Goal: Information Seeking & Learning: Check status

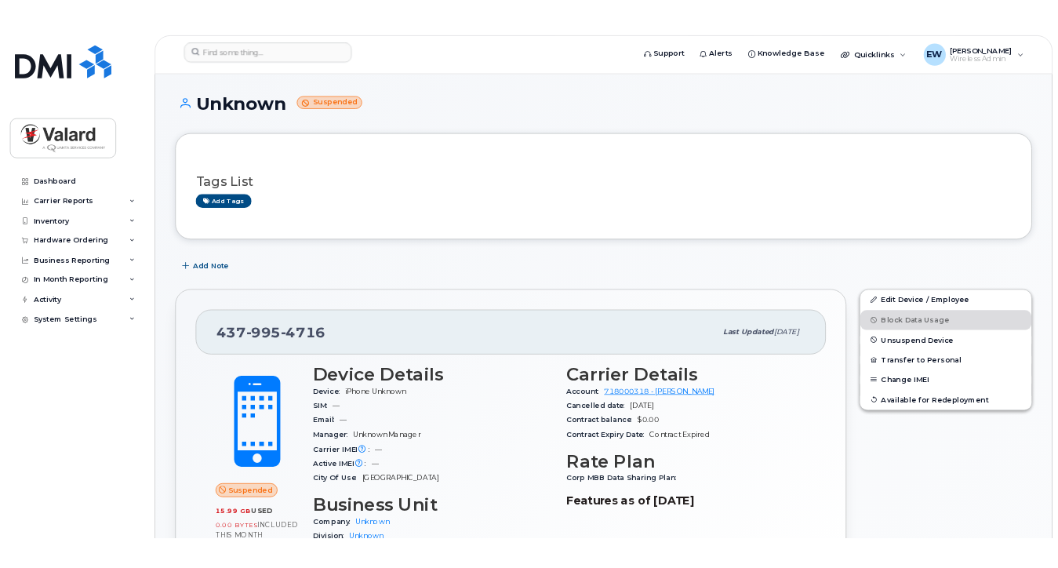
scroll to position [199, 0]
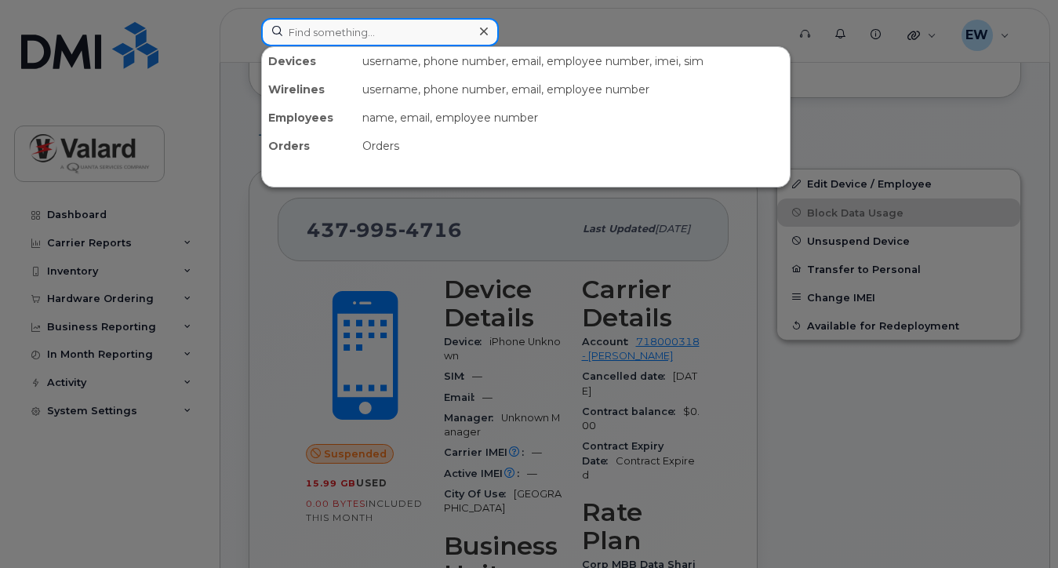
click at [327, 39] on input at bounding box center [380, 32] width 238 height 28
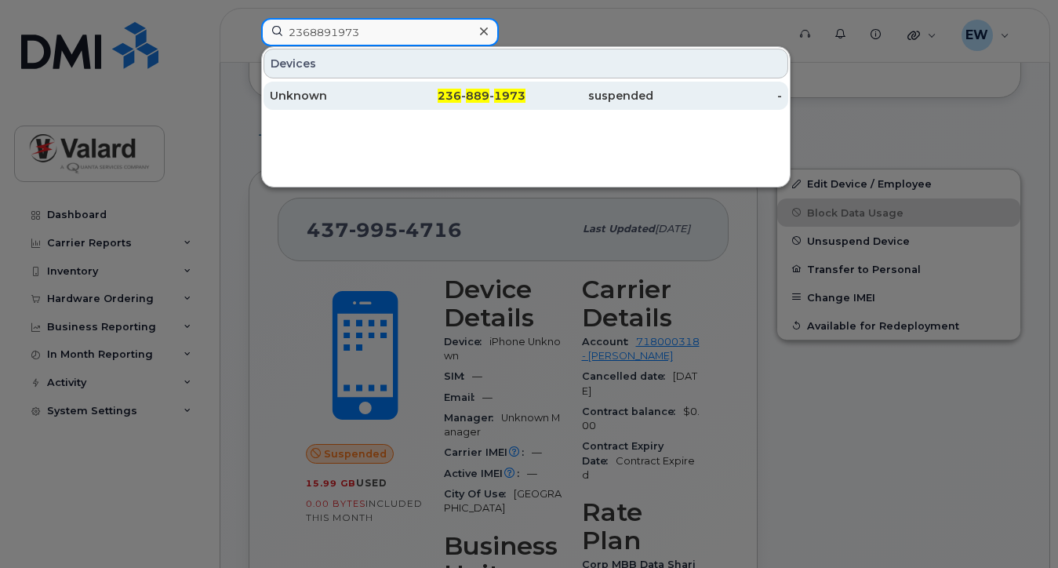
type input "2368891973"
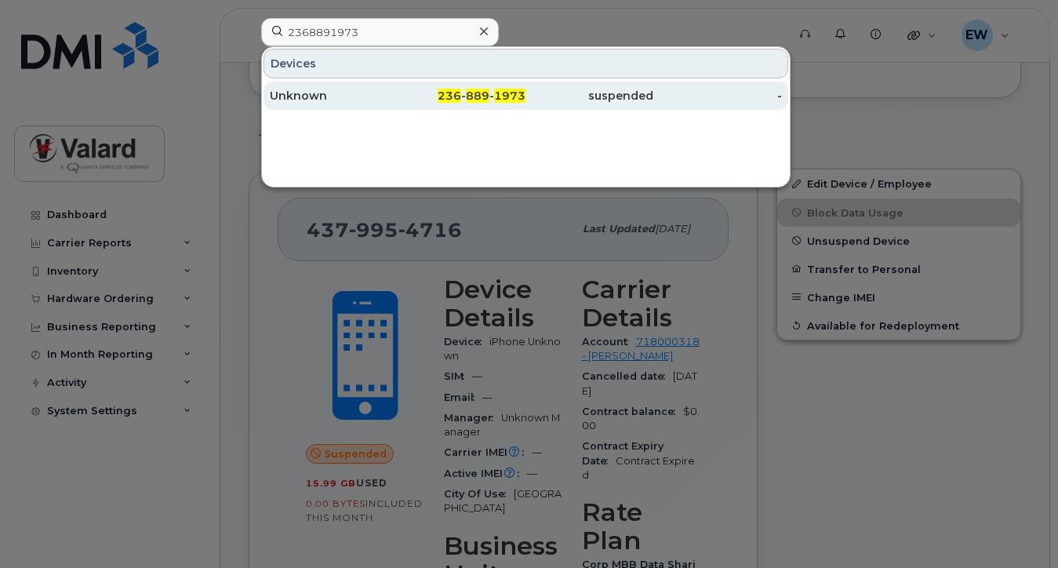
click at [450, 104] on div "236 - 889 - 1973" at bounding box center [462, 96] width 128 height 28
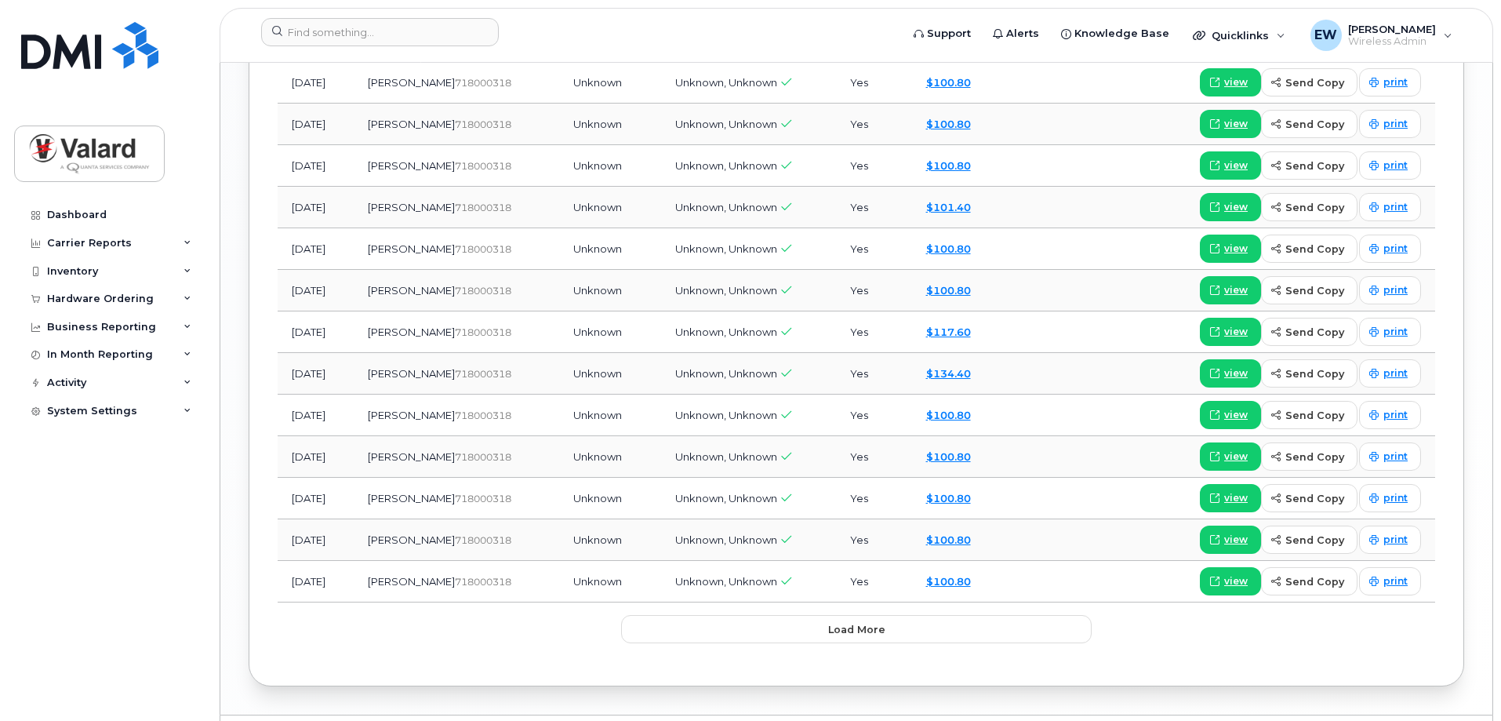
scroll to position [1689, 0]
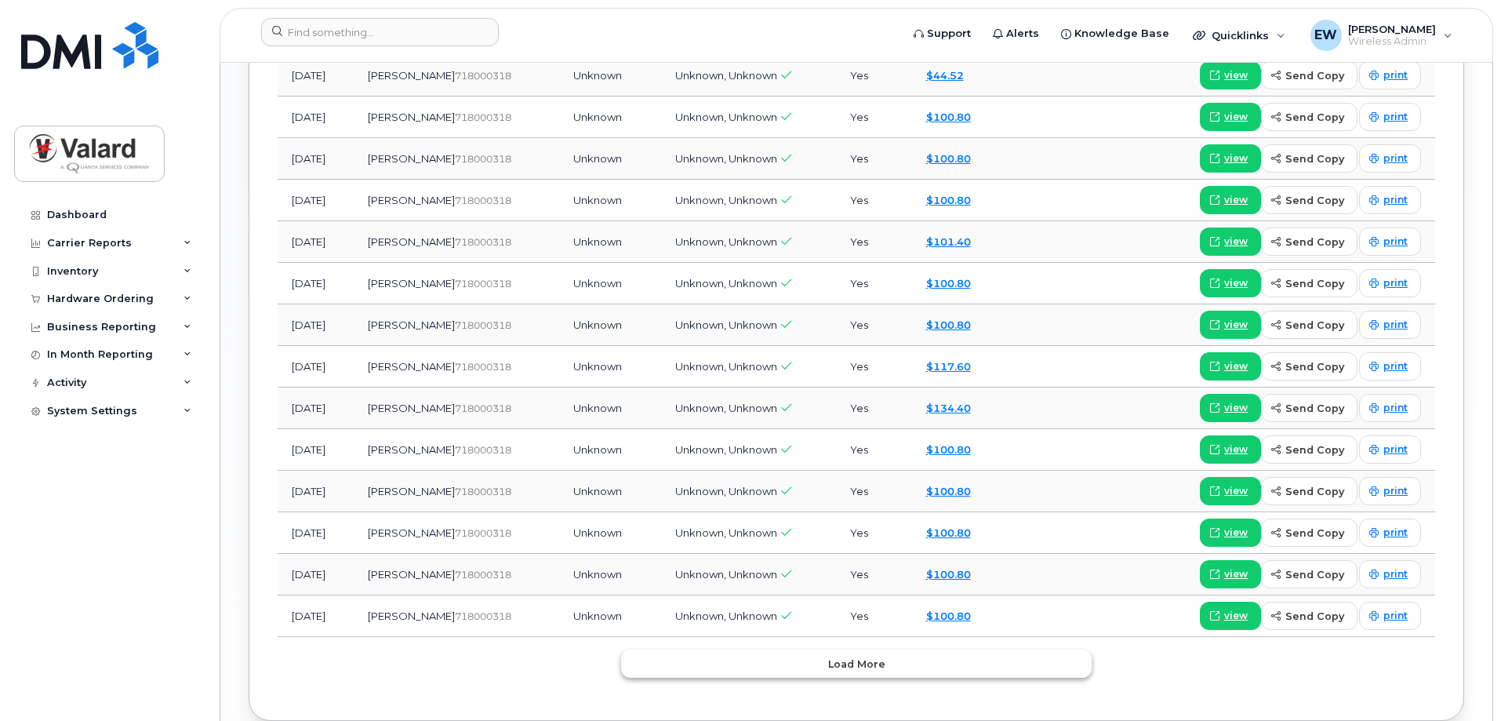
click at [844, 567] on span "Load more" at bounding box center [856, 663] width 57 height 15
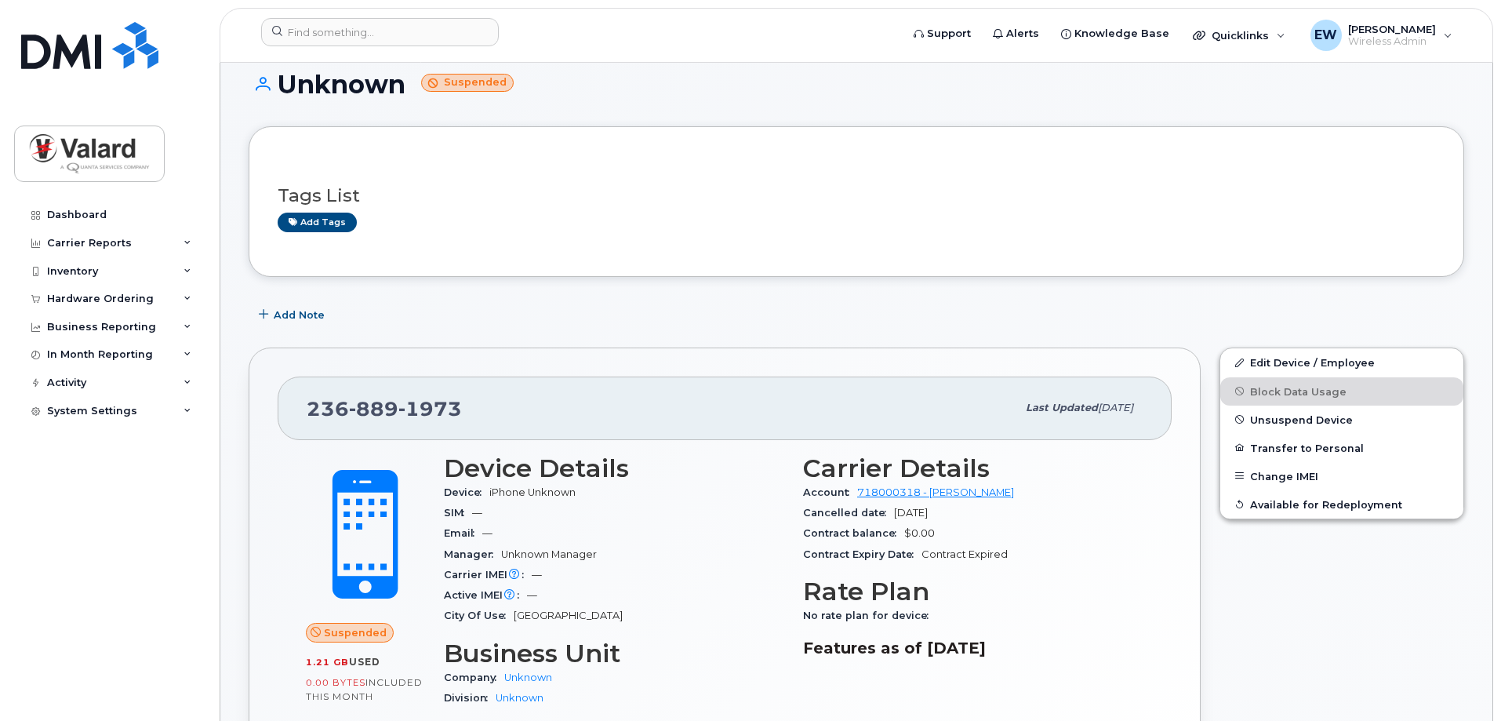
scroll to position [0, 0]
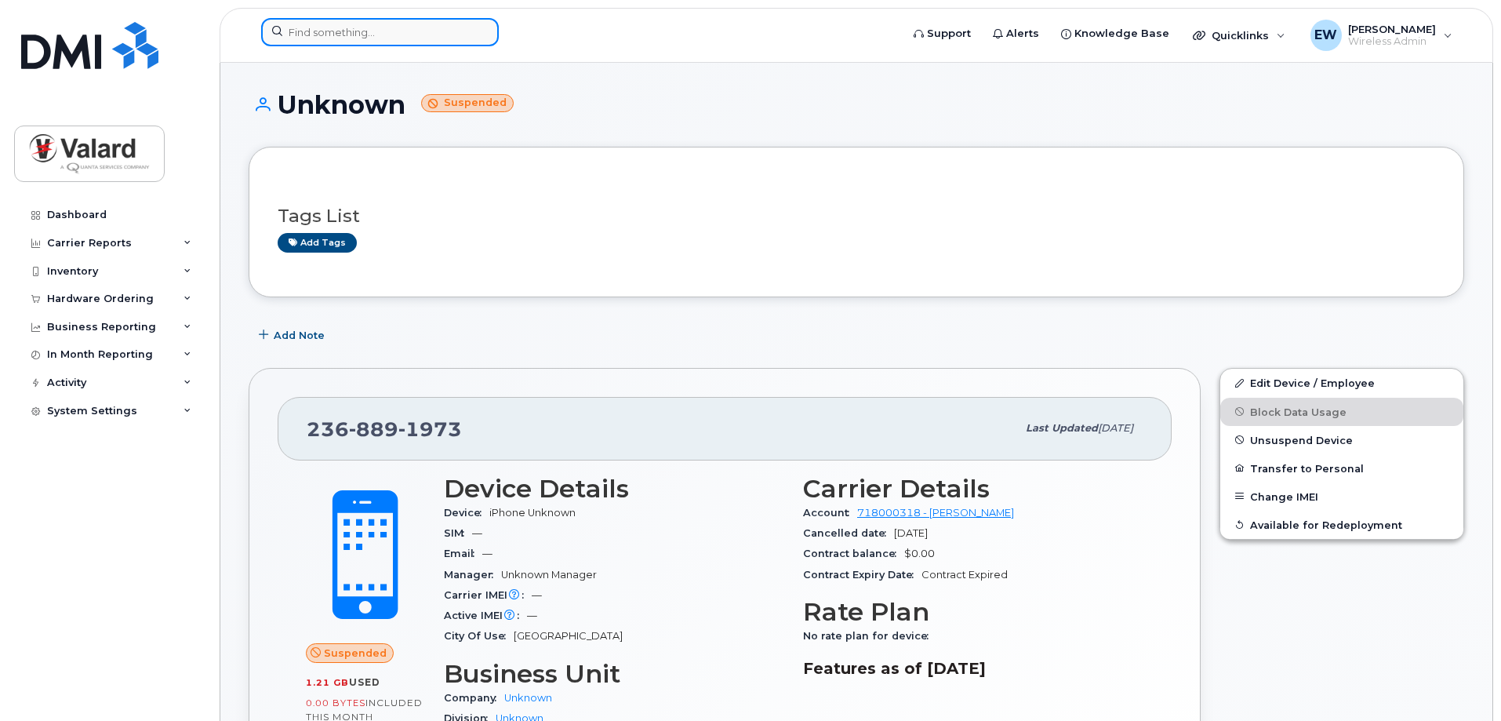
click at [362, 37] on input at bounding box center [380, 32] width 238 height 28
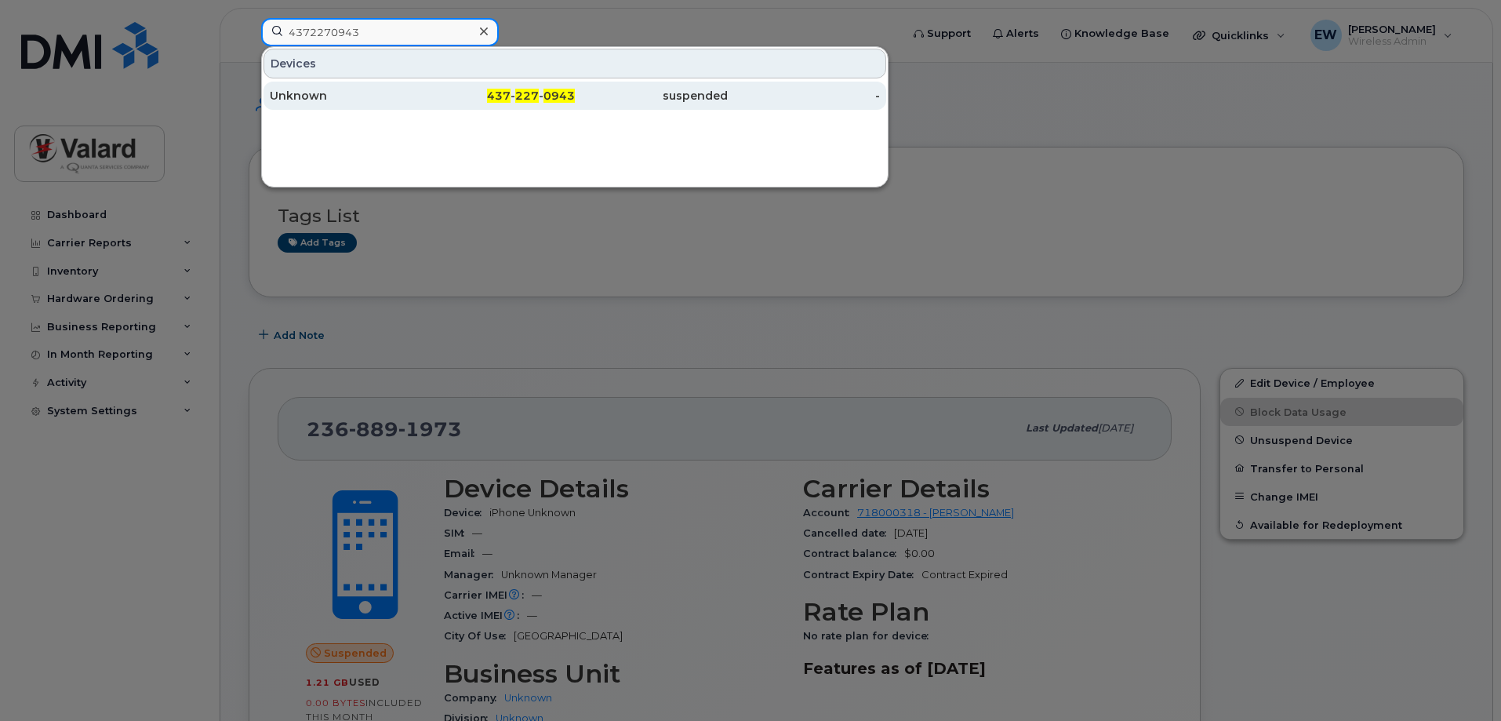
type input "4372270943"
click at [495, 101] on span "437" at bounding box center [499, 96] width 24 height 14
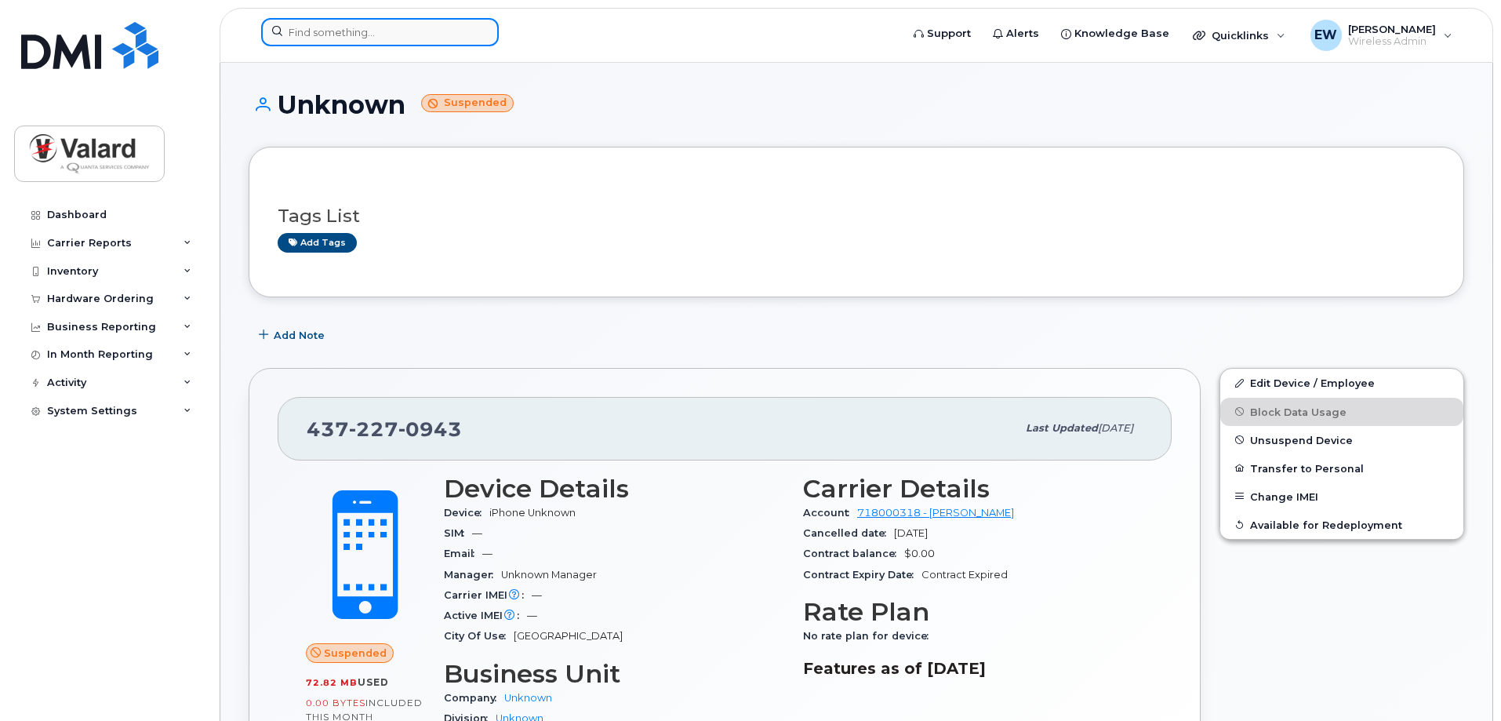
click at [376, 38] on input at bounding box center [380, 32] width 238 height 28
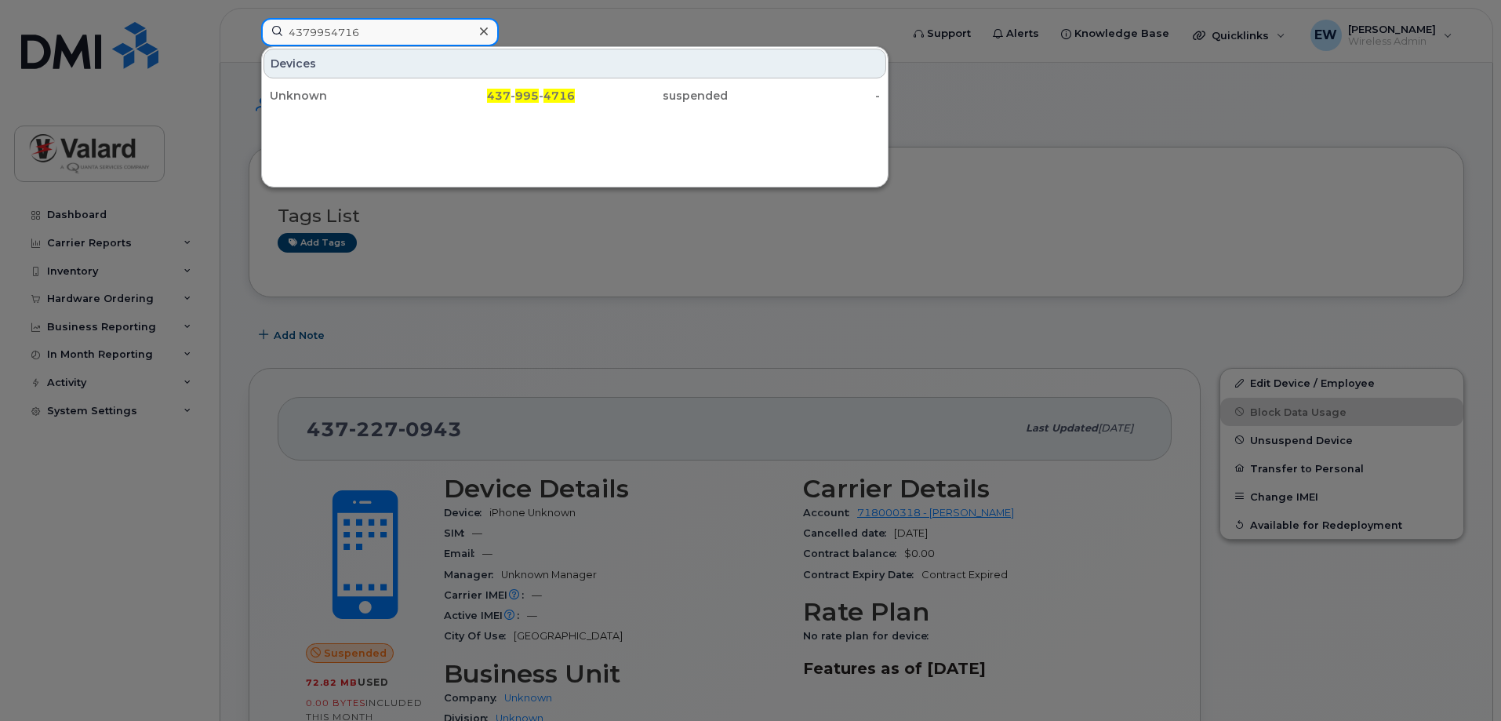
drag, startPoint x: 362, startPoint y: 34, endPoint x: 220, endPoint y: 40, distance: 141.3
click at [249, 40] on div "4379954716 Devices Unknown 437 - 995 - 4716 suspended -" at bounding box center [576, 35] width 654 height 35
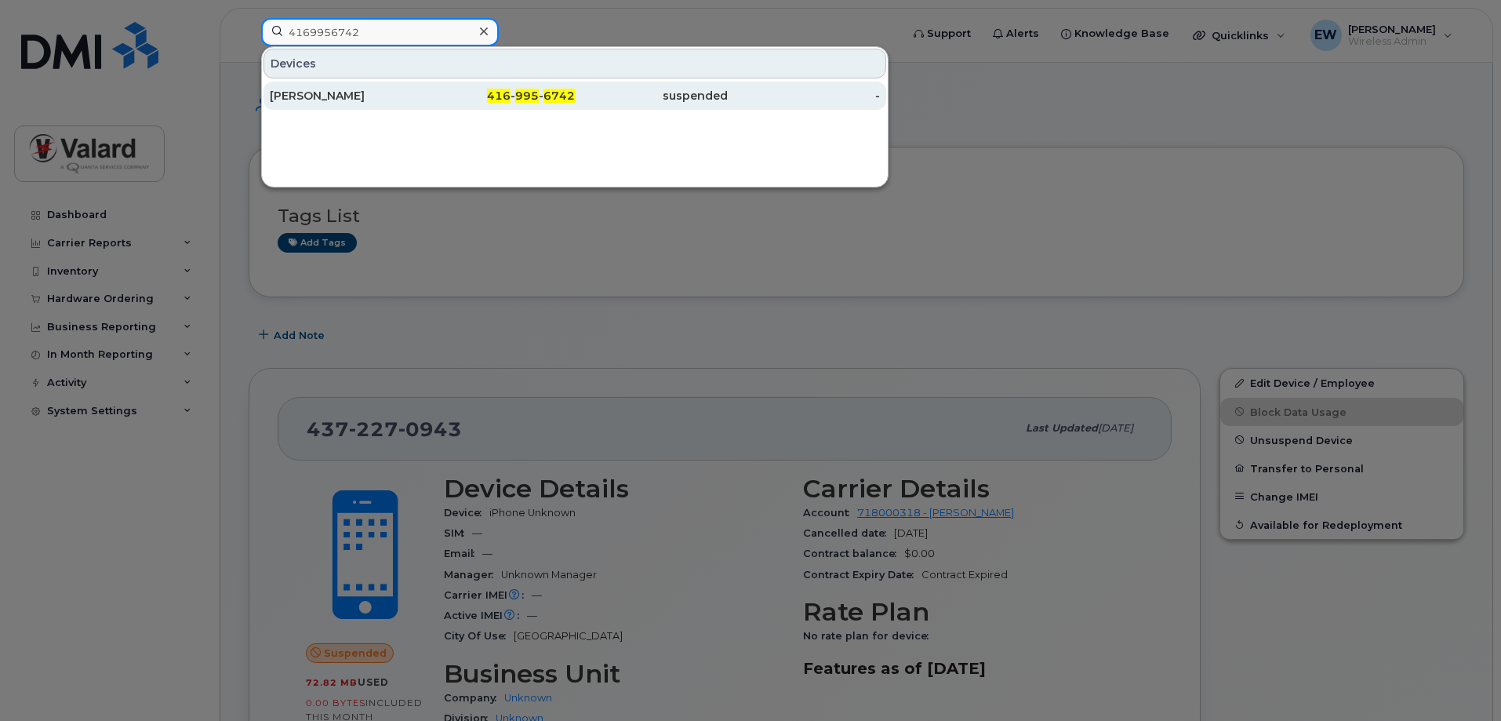
type input "4169956742"
click at [570, 89] on span "6742" at bounding box center [559, 96] width 31 height 14
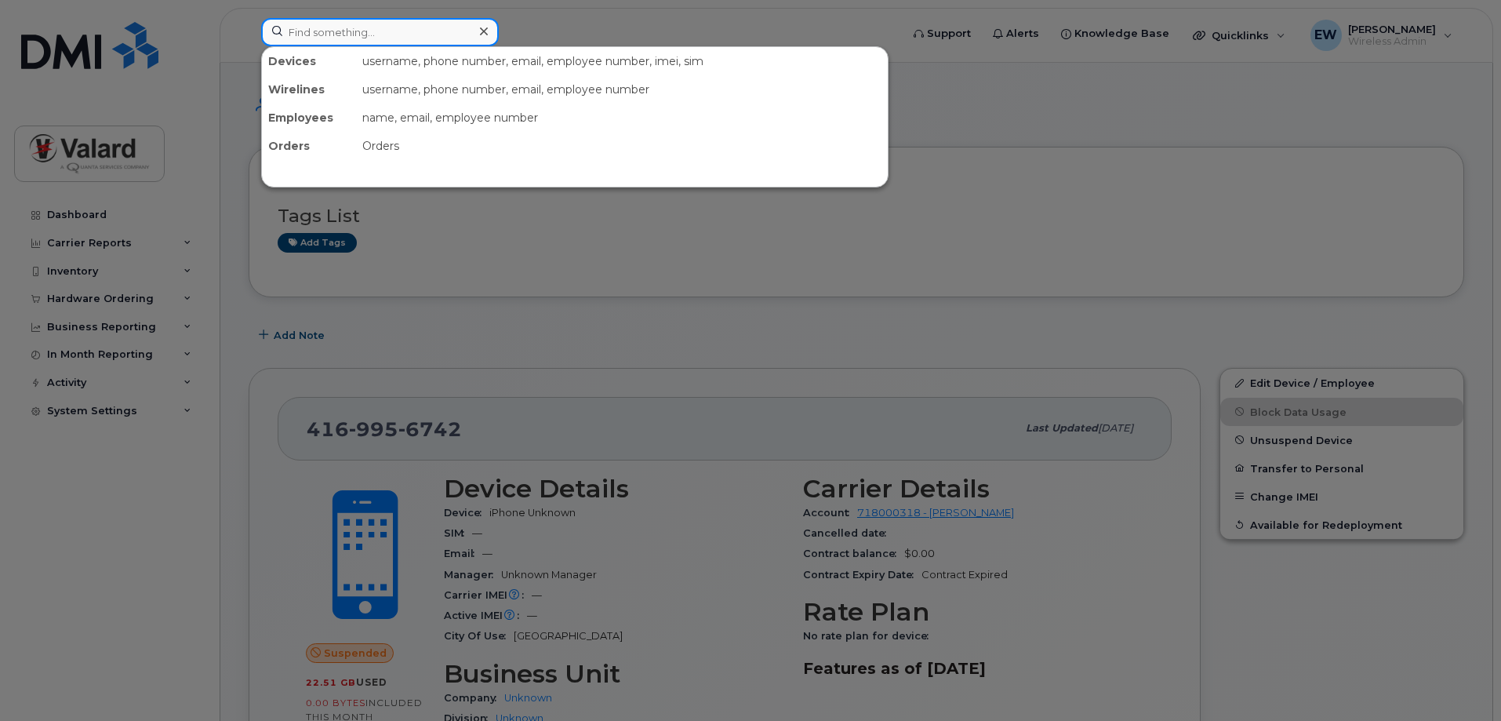
click at [383, 35] on input at bounding box center [380, 32] width 238 height 28
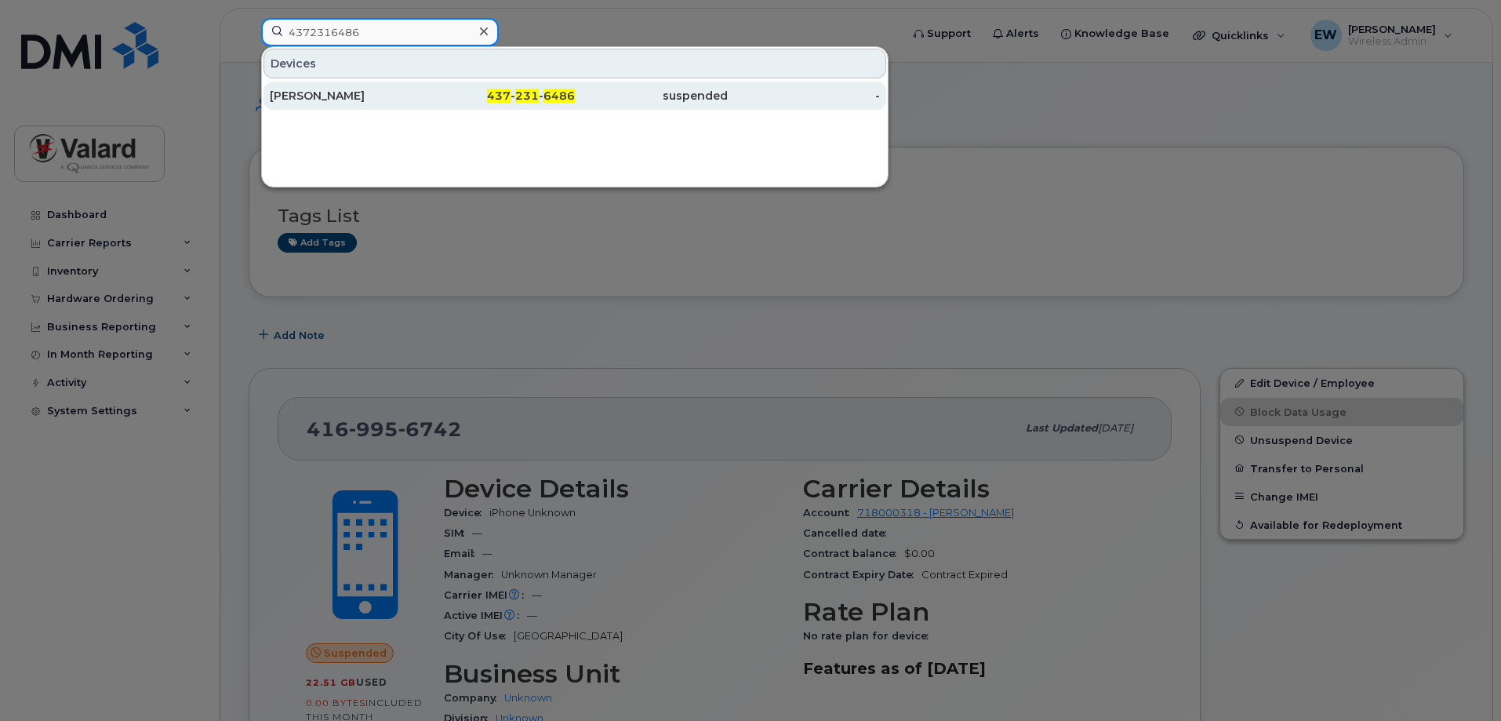
type input "4372316486"
click at [500, 89] on span "437" at bounding box center [499, 96] width 24 height 14
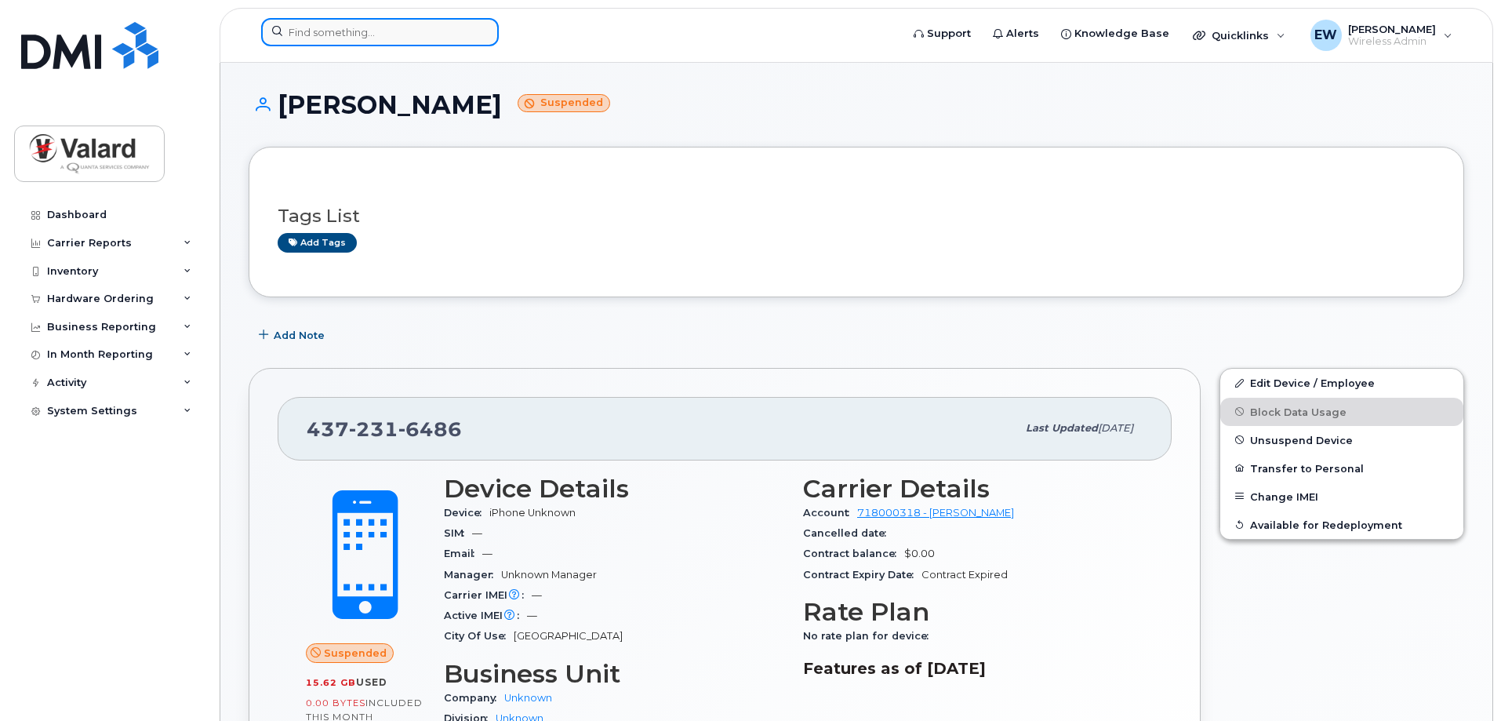
click at [380, 38] on input at bounding box center [380, 32] width 238 height 28
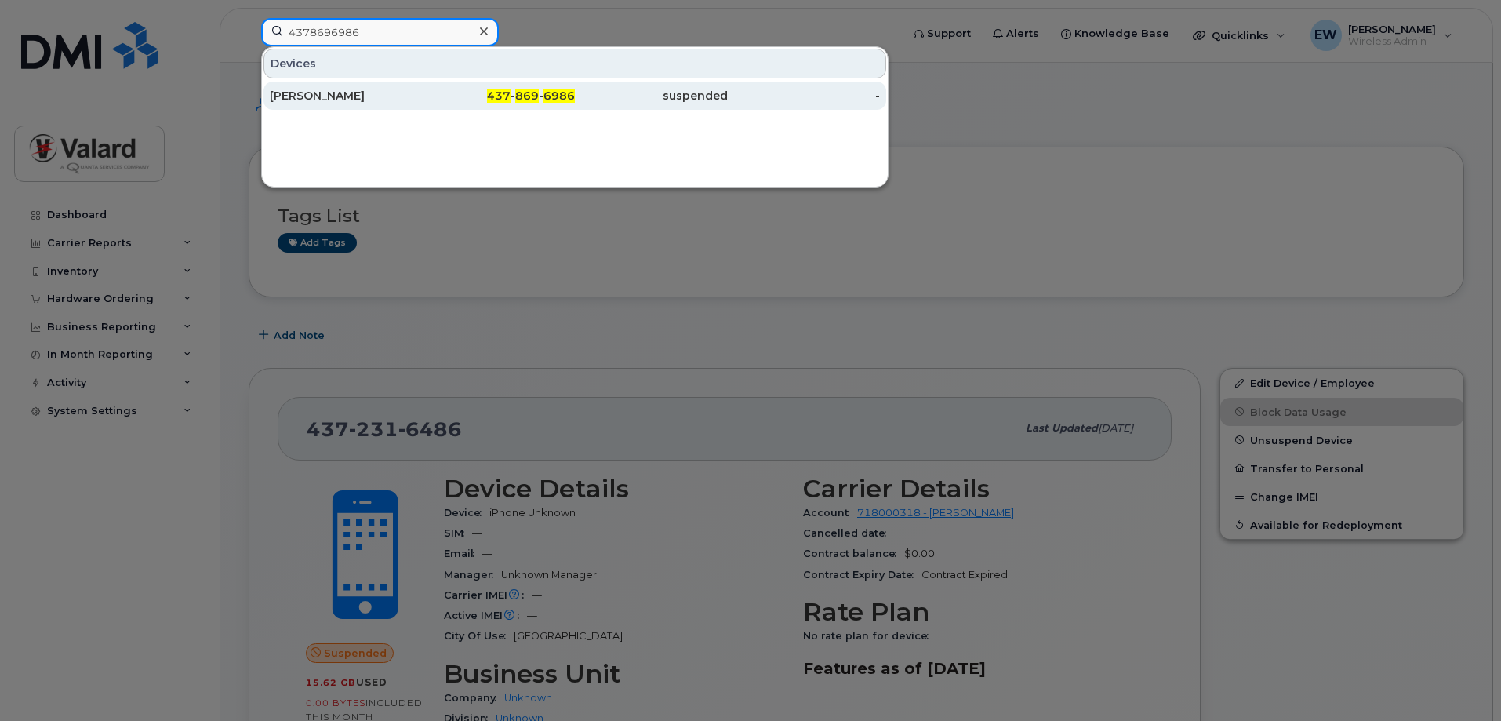
type input "4378696986"
click at [496, 93] on span "437" at bounding box center [499, 96] width 24 height 14
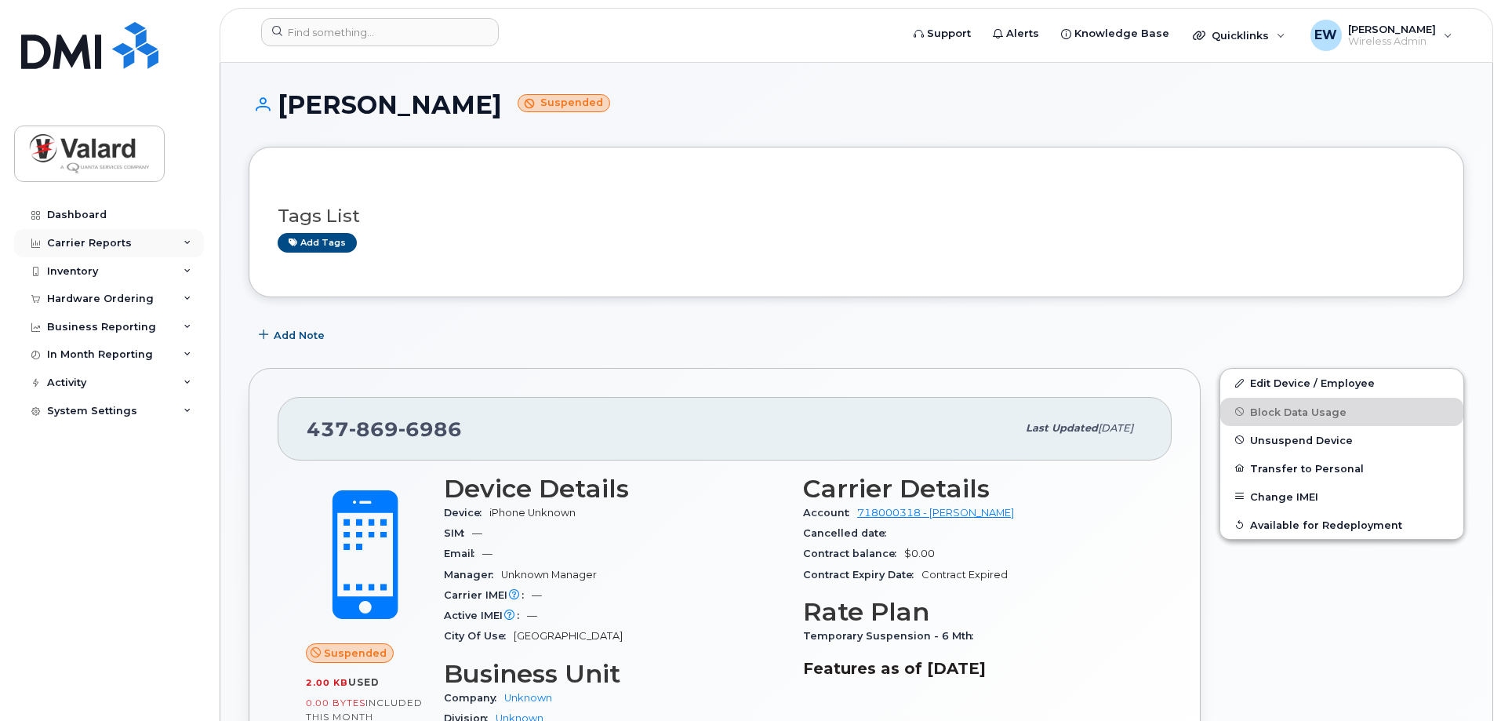
click at [193, 239] on div "Carrier Reports" at bounding box center [109, 243] width 190 height 28
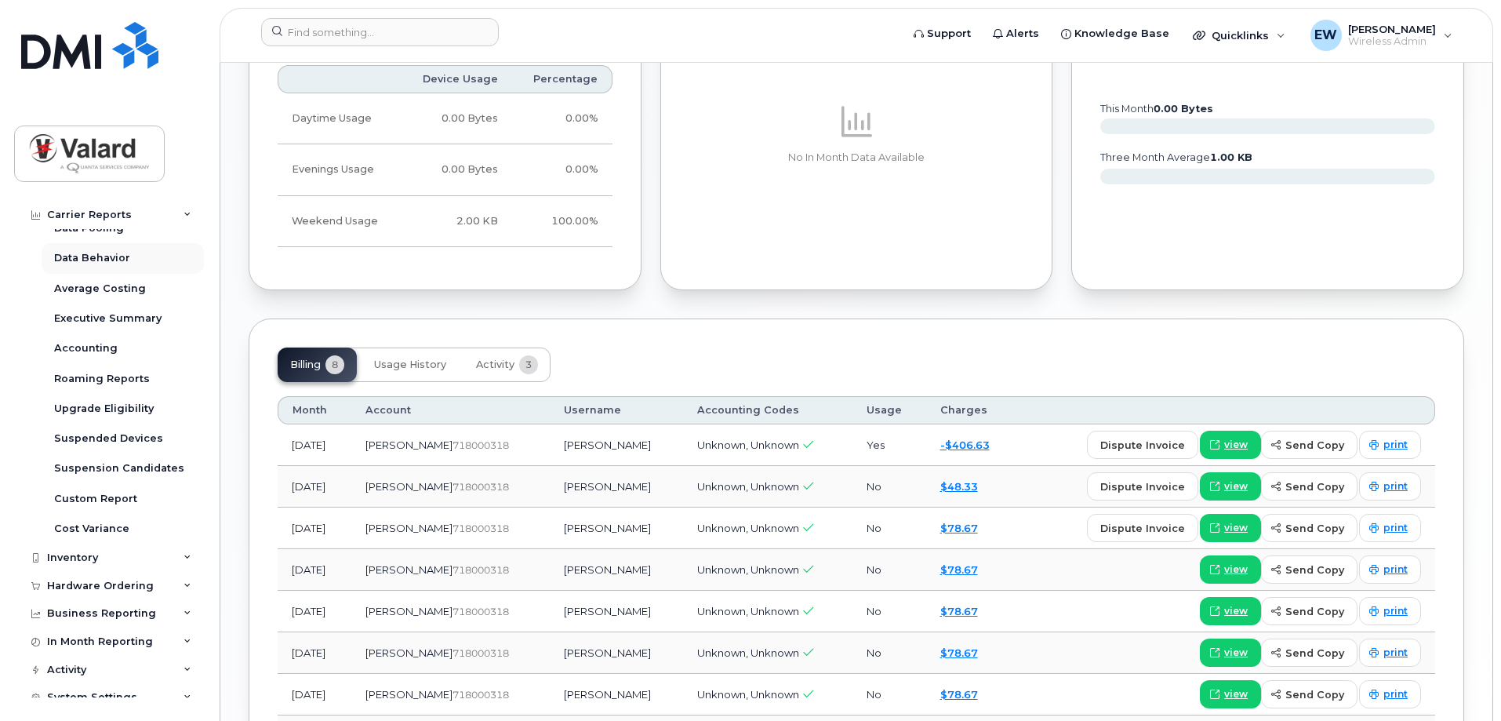
scroll to position [117, 0]
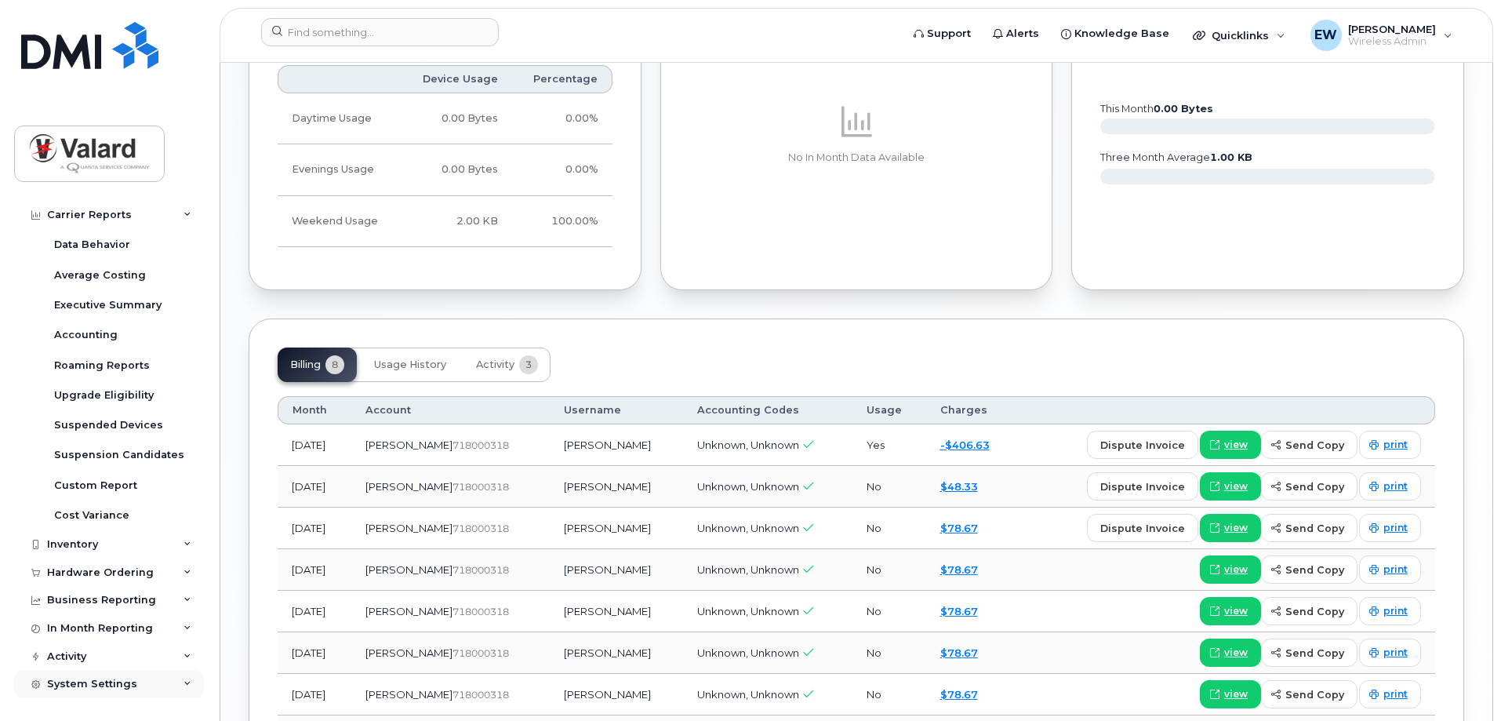
click at [150, 677] on div "System Settings" at bounding box center [109, 684] width 190 height 28
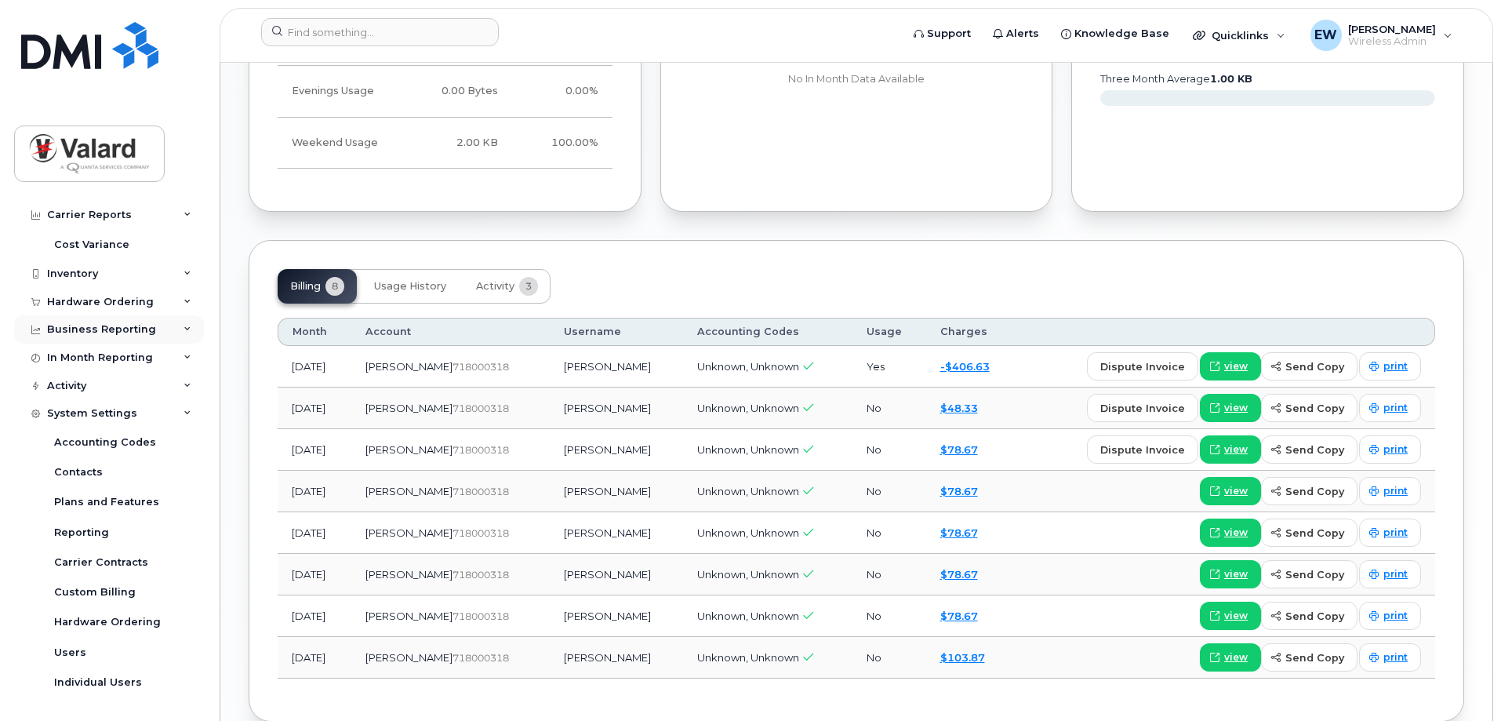
scroll to position [1020, 0]
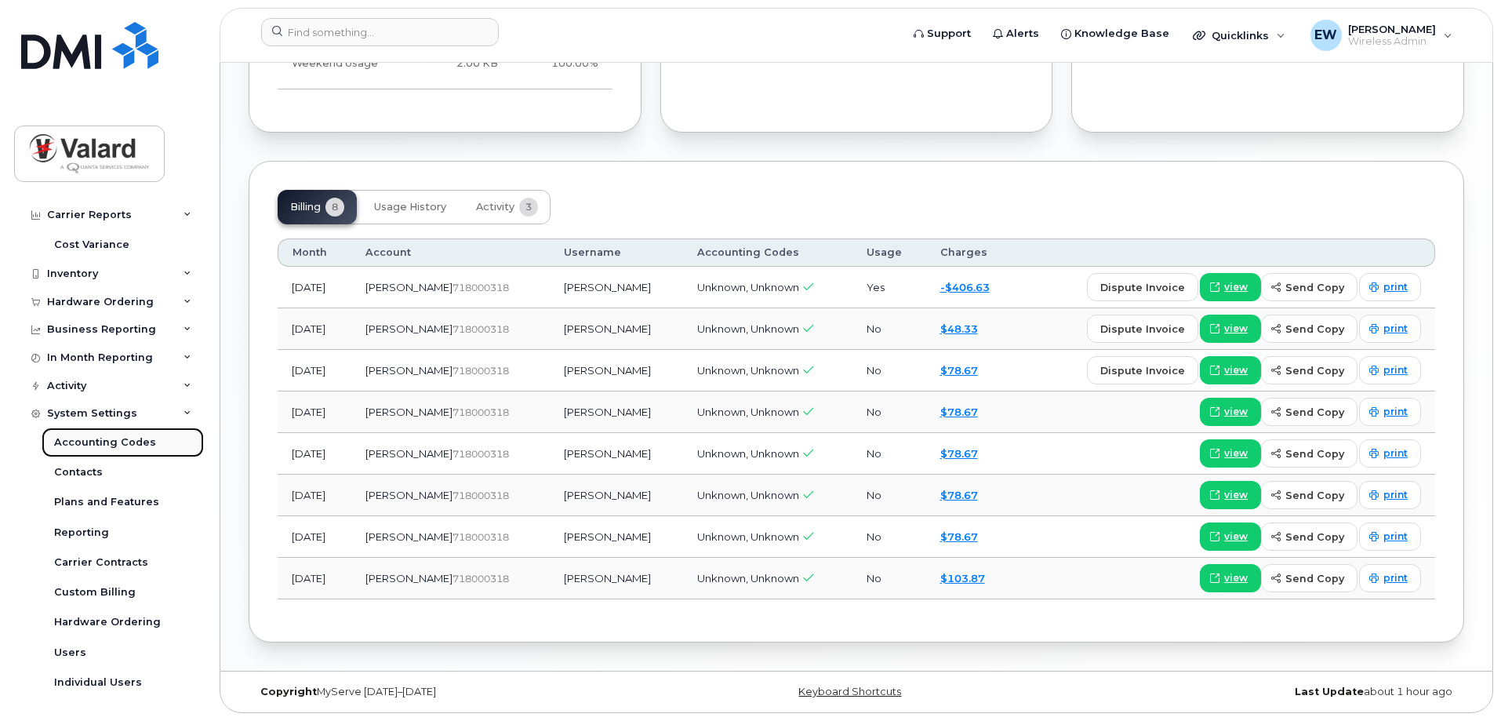
click at [140, 440] on div "Accounting Codes" at bounding box center [105, 442] width 102 height 14
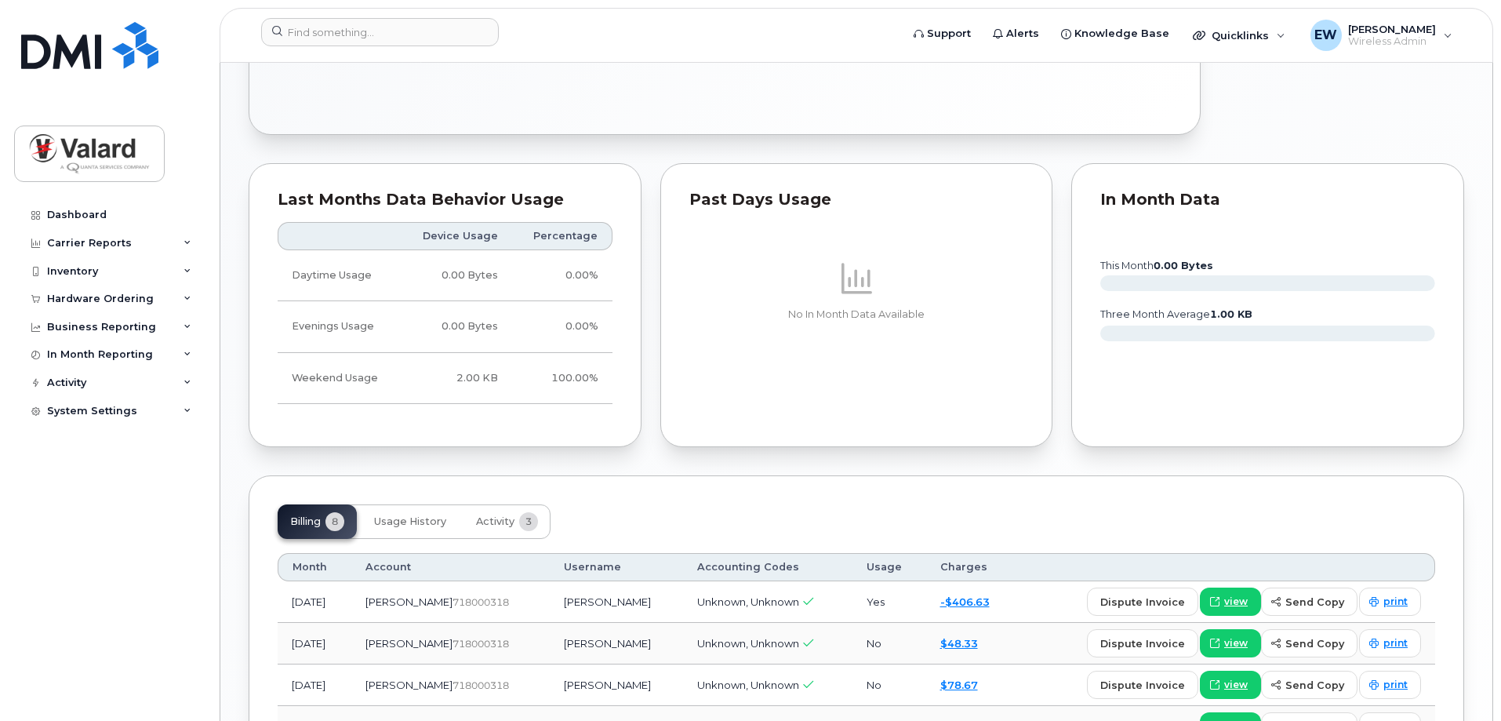
scroll to position [1020, 0]
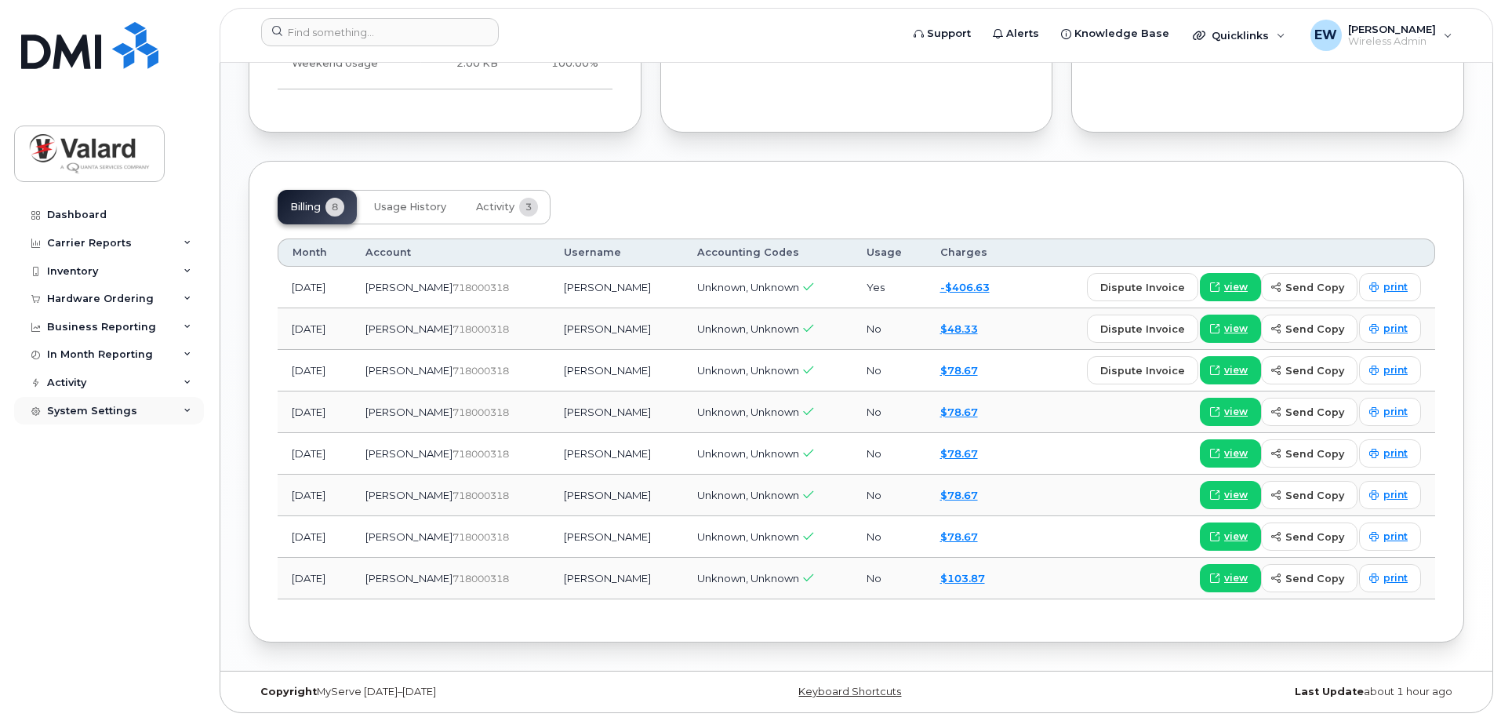
click at [110, 416] on div "System Settings" at bounding box center [92, 411] width 90 height 13
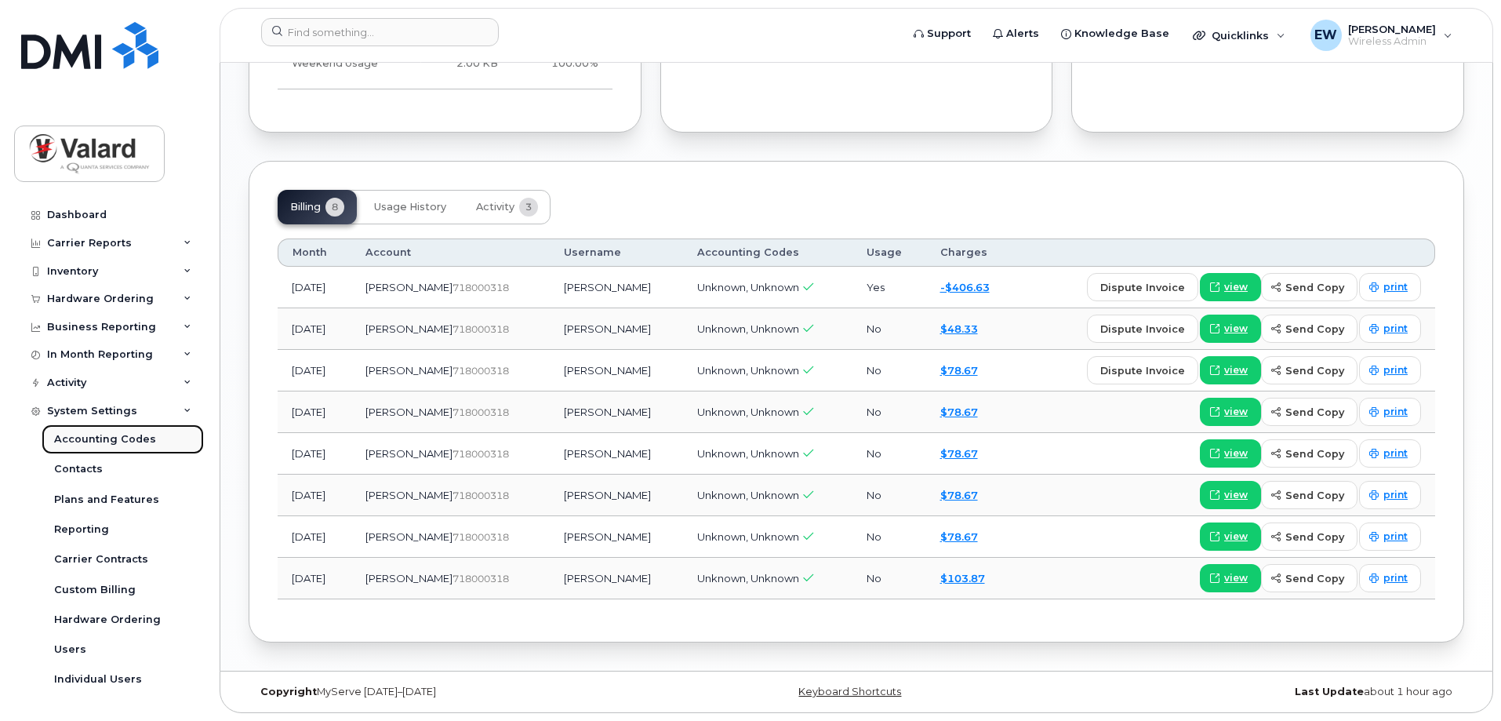
click at [129, 440] on div "Accounting Codes" at bounding box center [105, 439] width 102 height 14
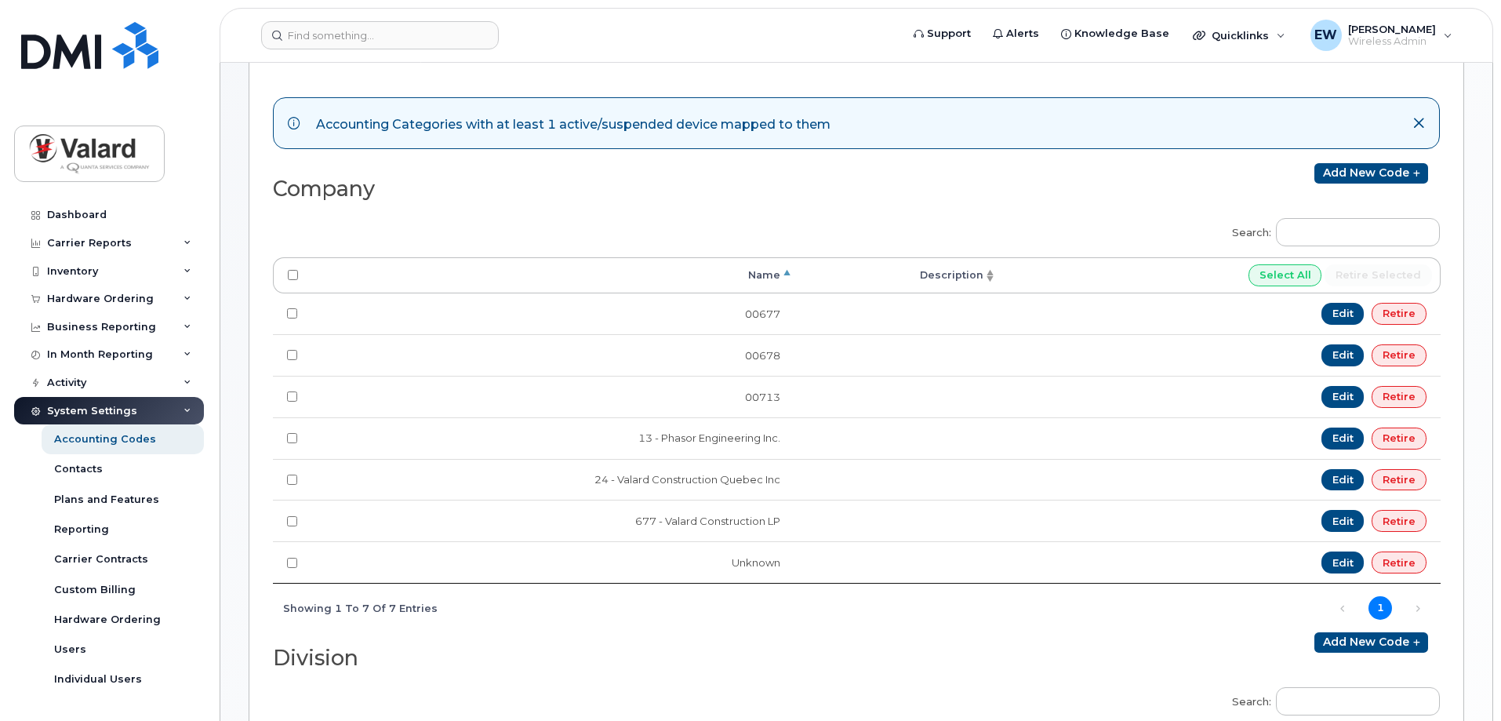
scroll to position [157, 0]
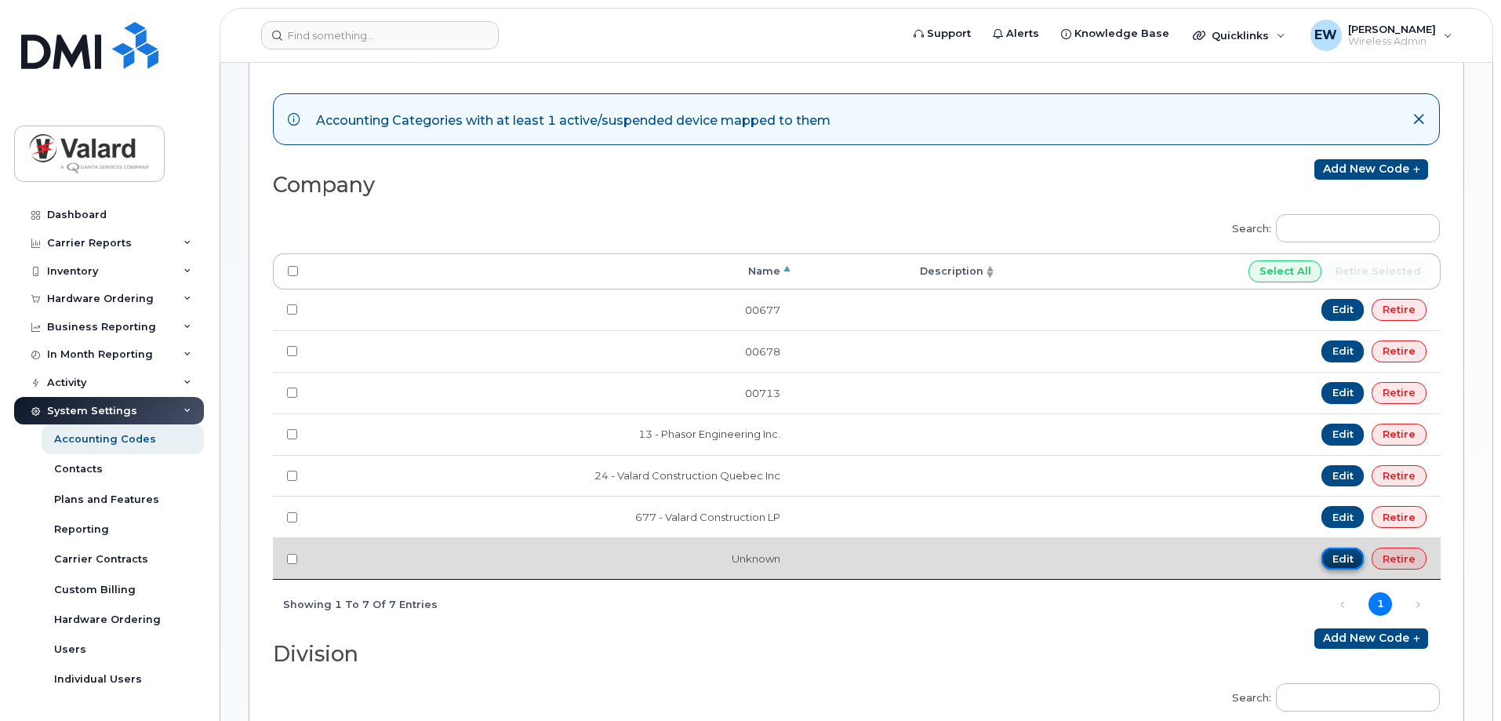
click at [1344, 564] on link "Edit" at bounding box center [1343, 558] width 43 height 22
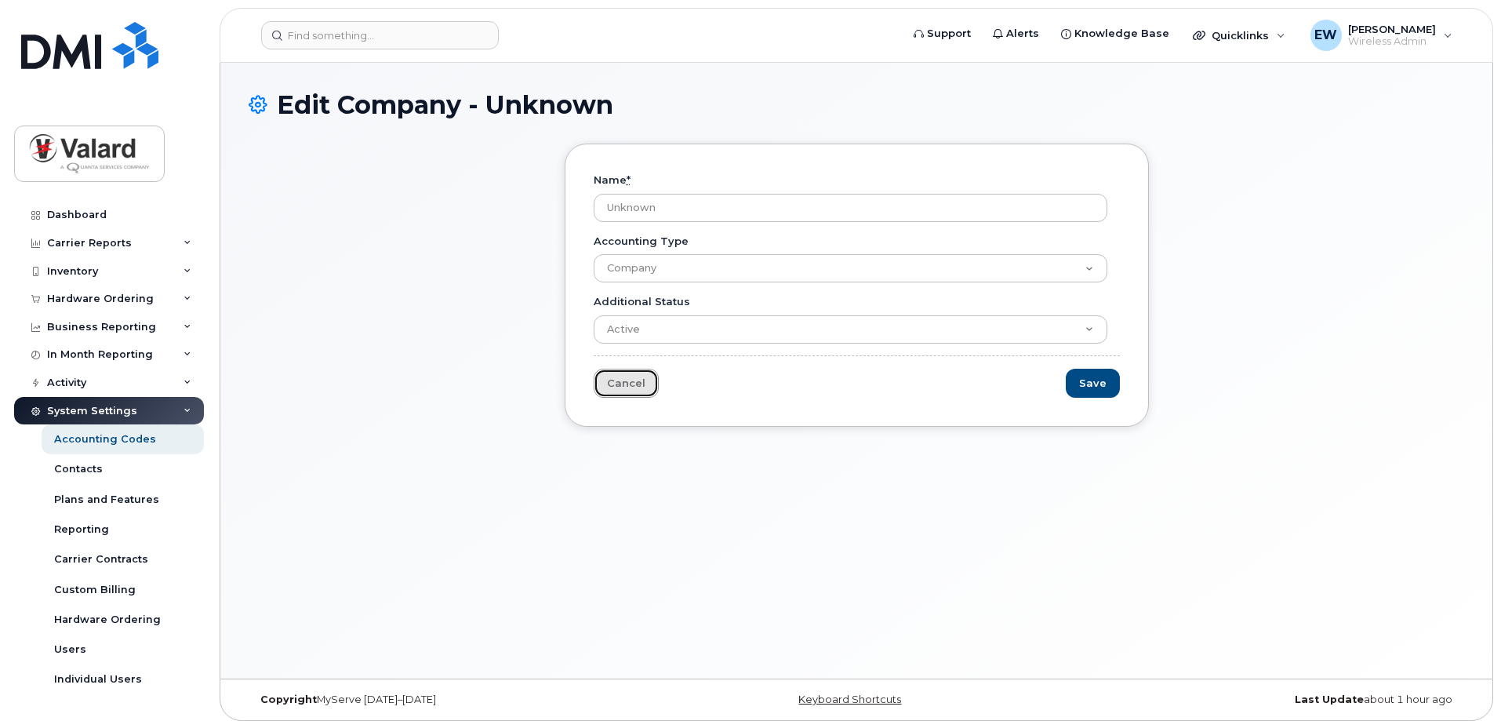
click at [649, 390] on link "Cancel" at bounding box center [626, 383] width 65 height 29
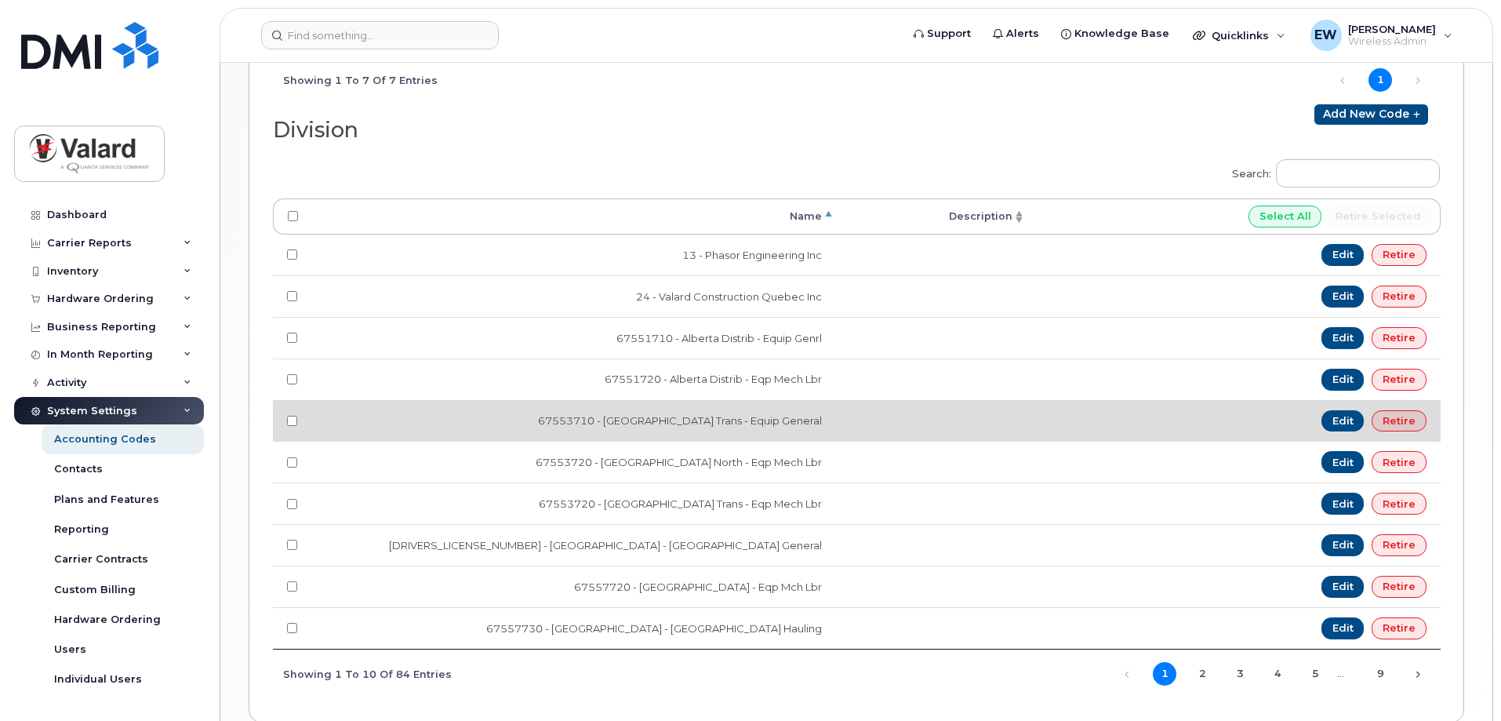
scroll to position [682, 0]
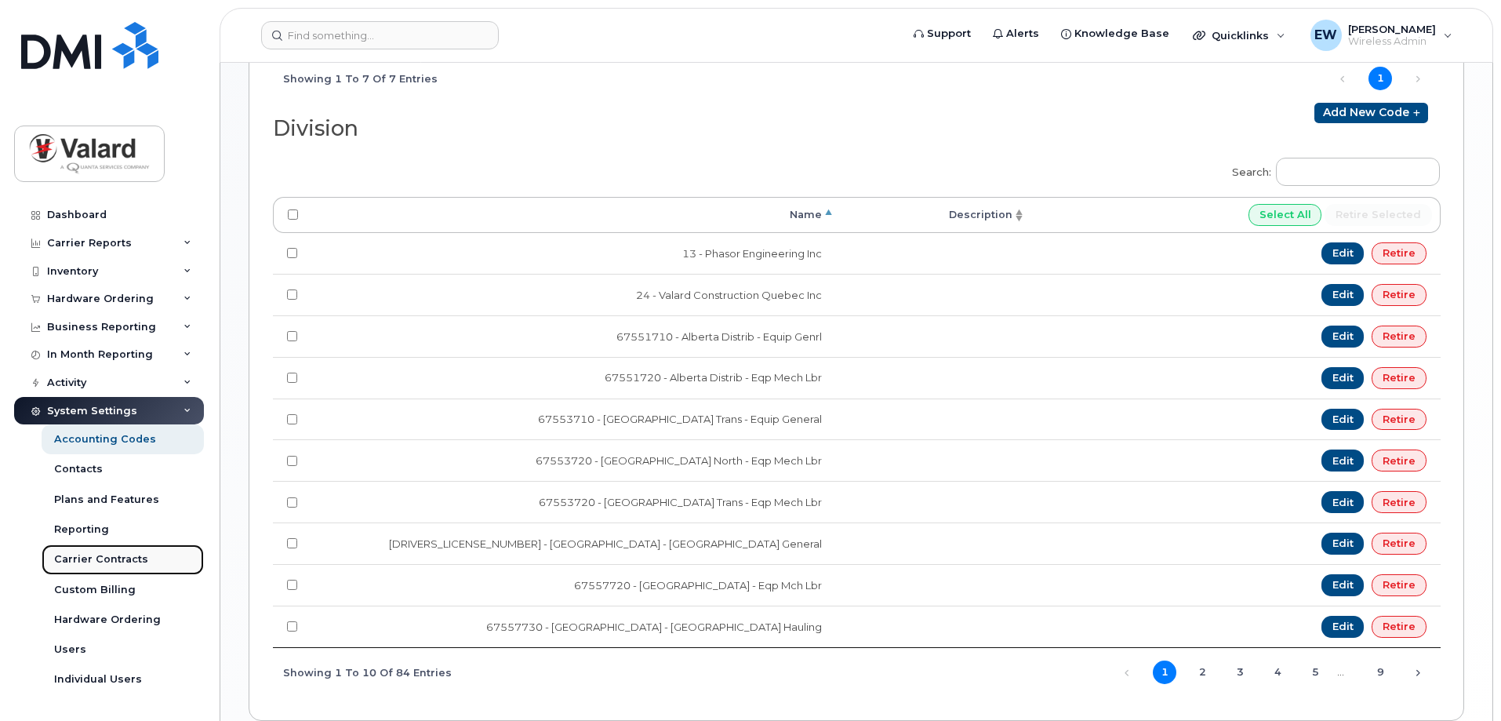
click at [118, 557] on div "Carrier Contracts" at bounding box center [101, 559] width 94 height 14
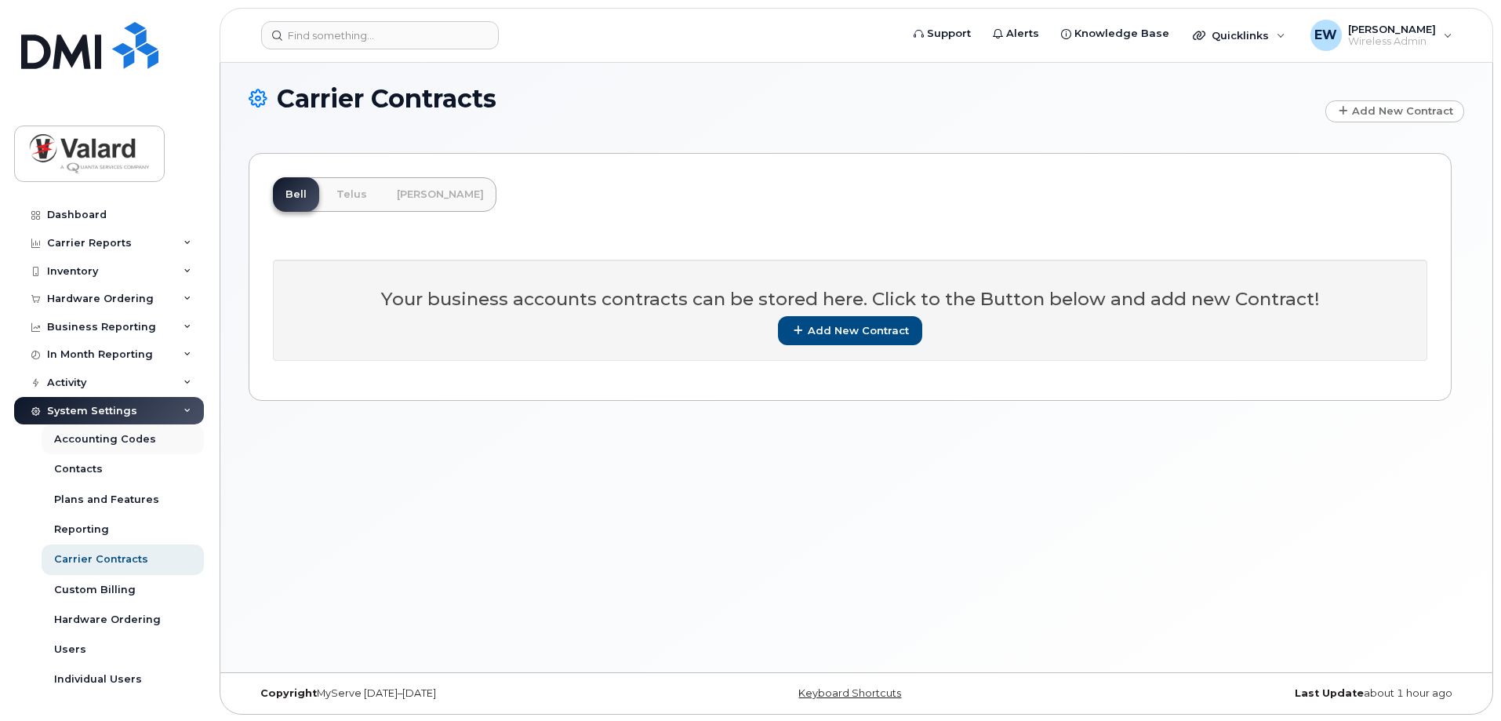
scroll to position [8, 0]
click at [413, 198] on link "[PERSON_NAME]" at bounding box center [440, 193] width 112 height 35
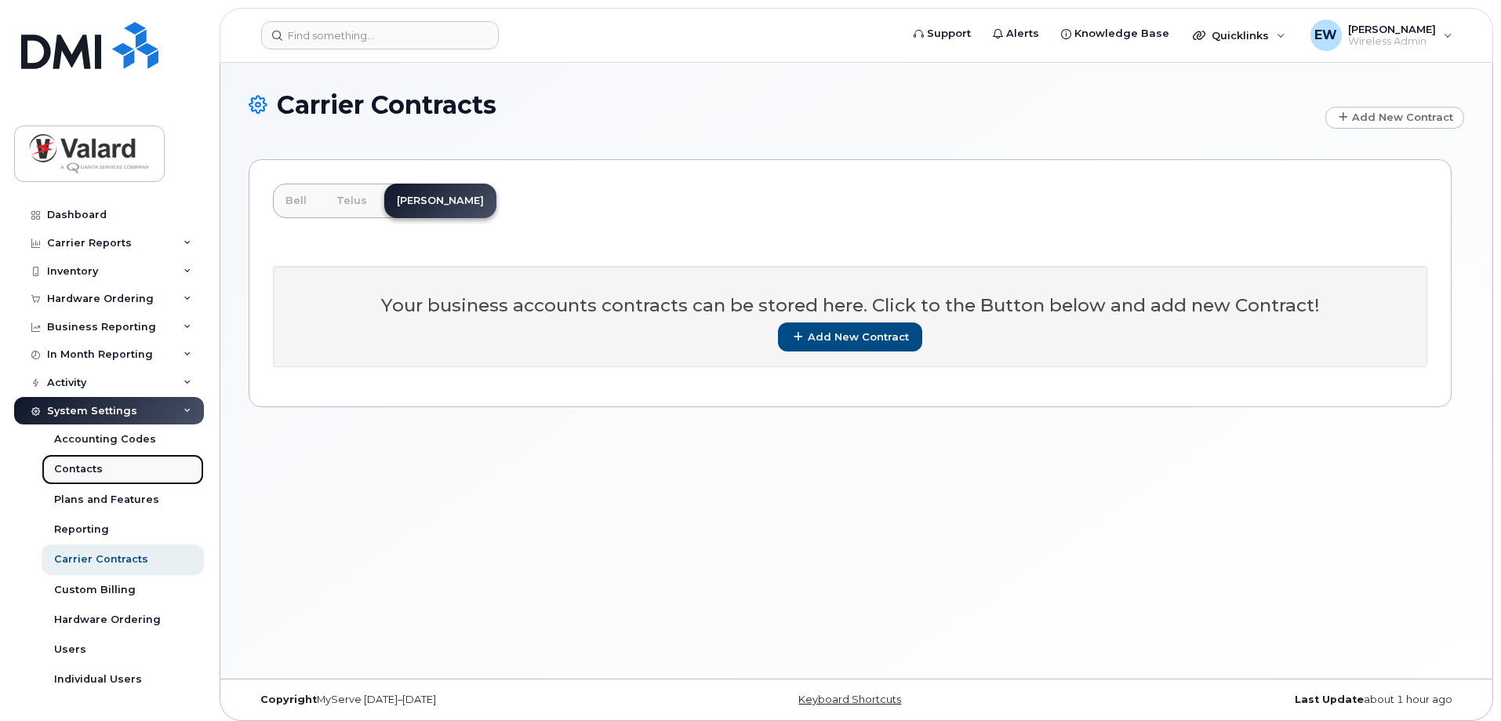
click at [95, 472] on div "Contacts" at bounding box center [78, 469] width 49 height 14
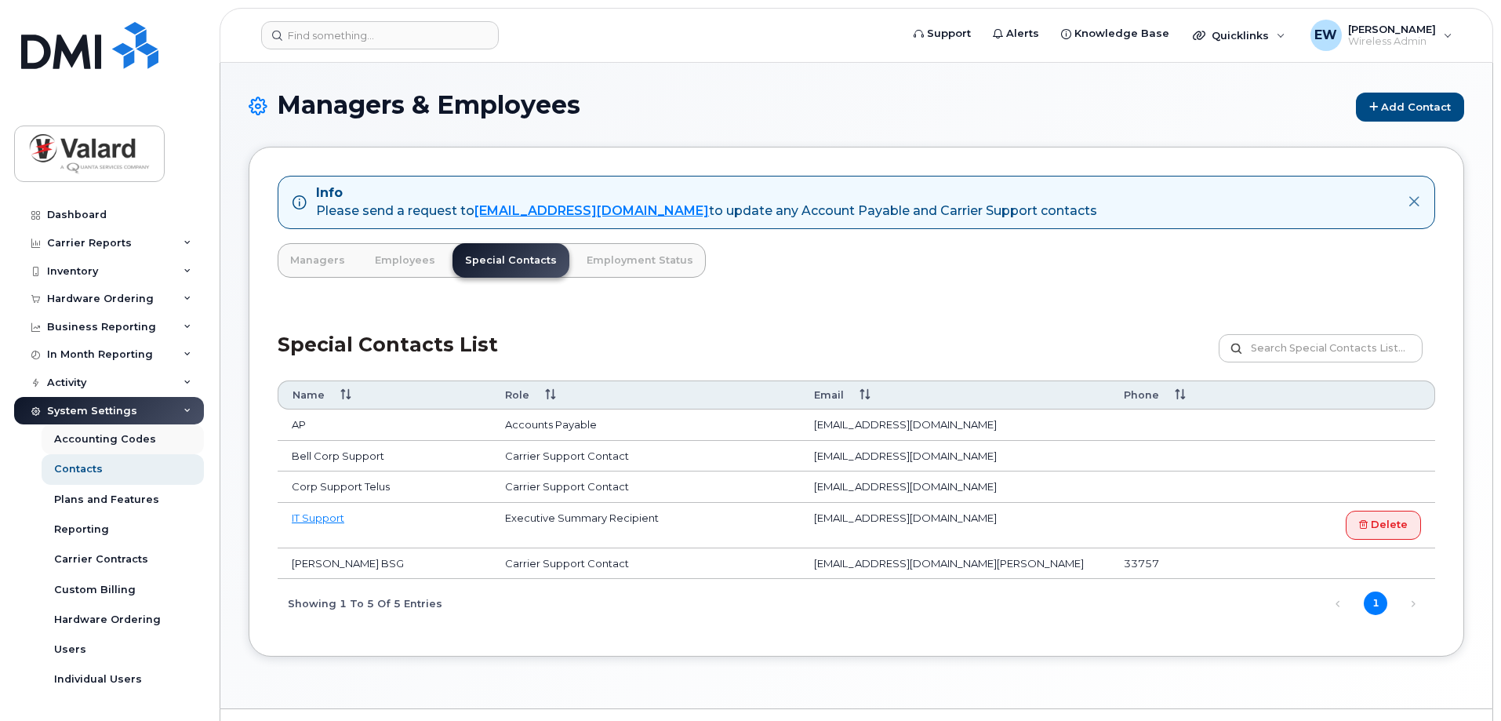
scroll to position [38, 0]
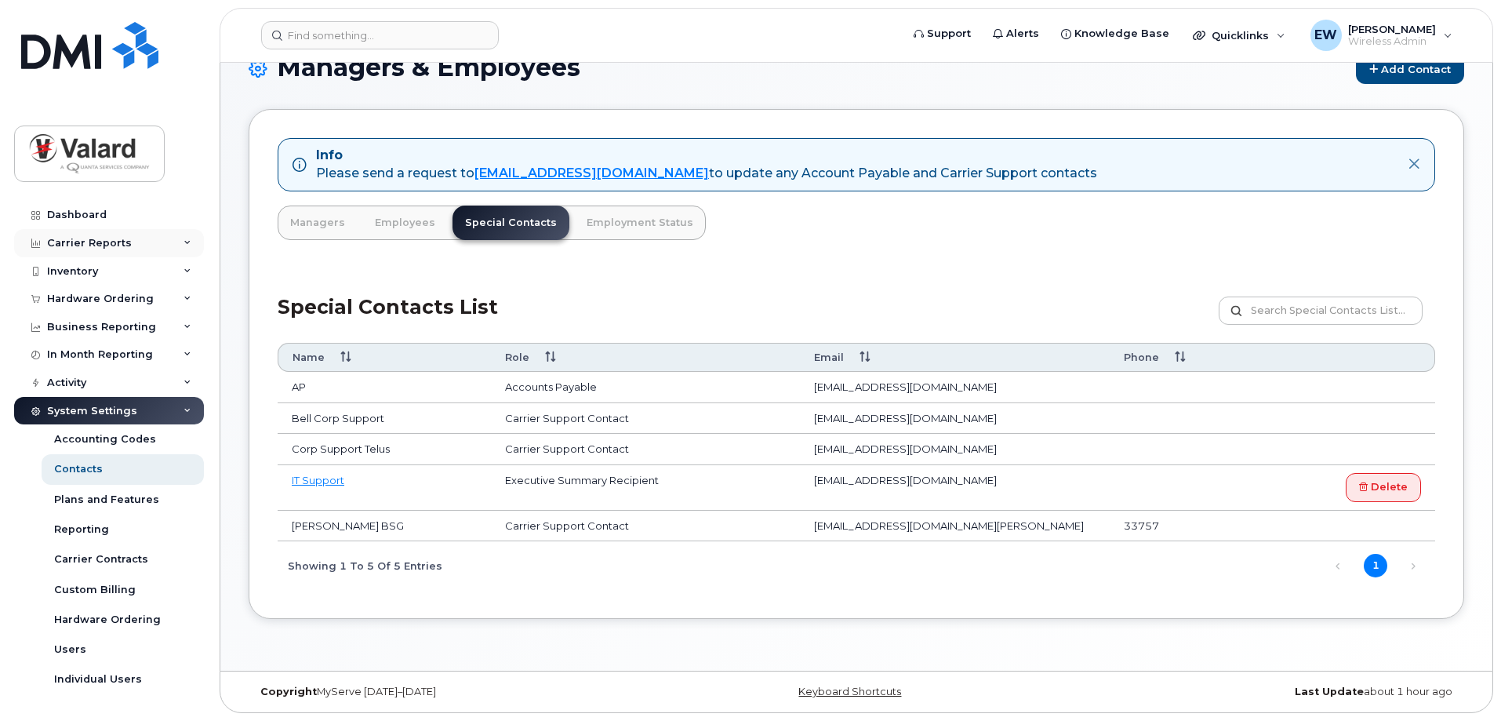
click at [153, 242] on div "Carrier Reports" at bounding box center [109, 243] width 190 height 28
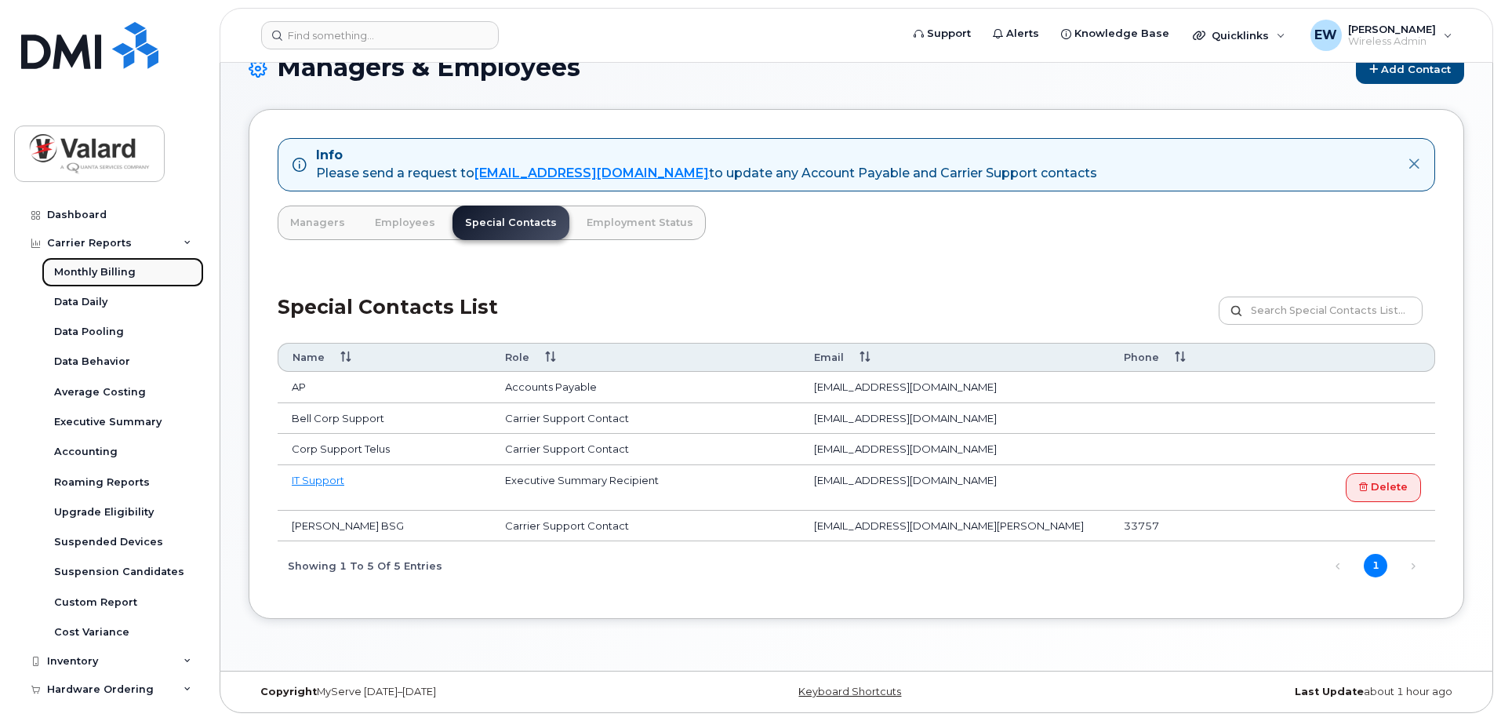
click at [119, 273] on div "Monthly Billing" at bounding box center [95, 272] width 82 height 14
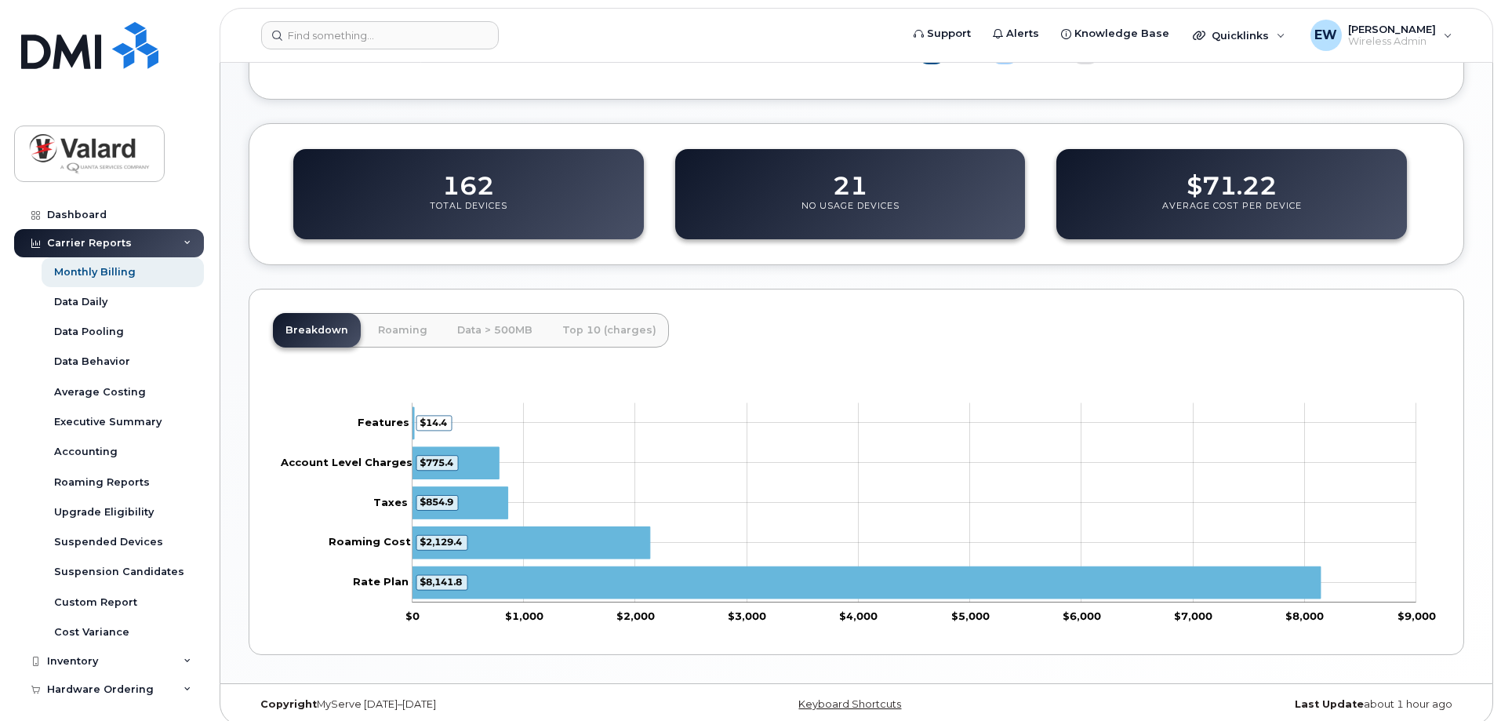
scroll to position [506, 0]
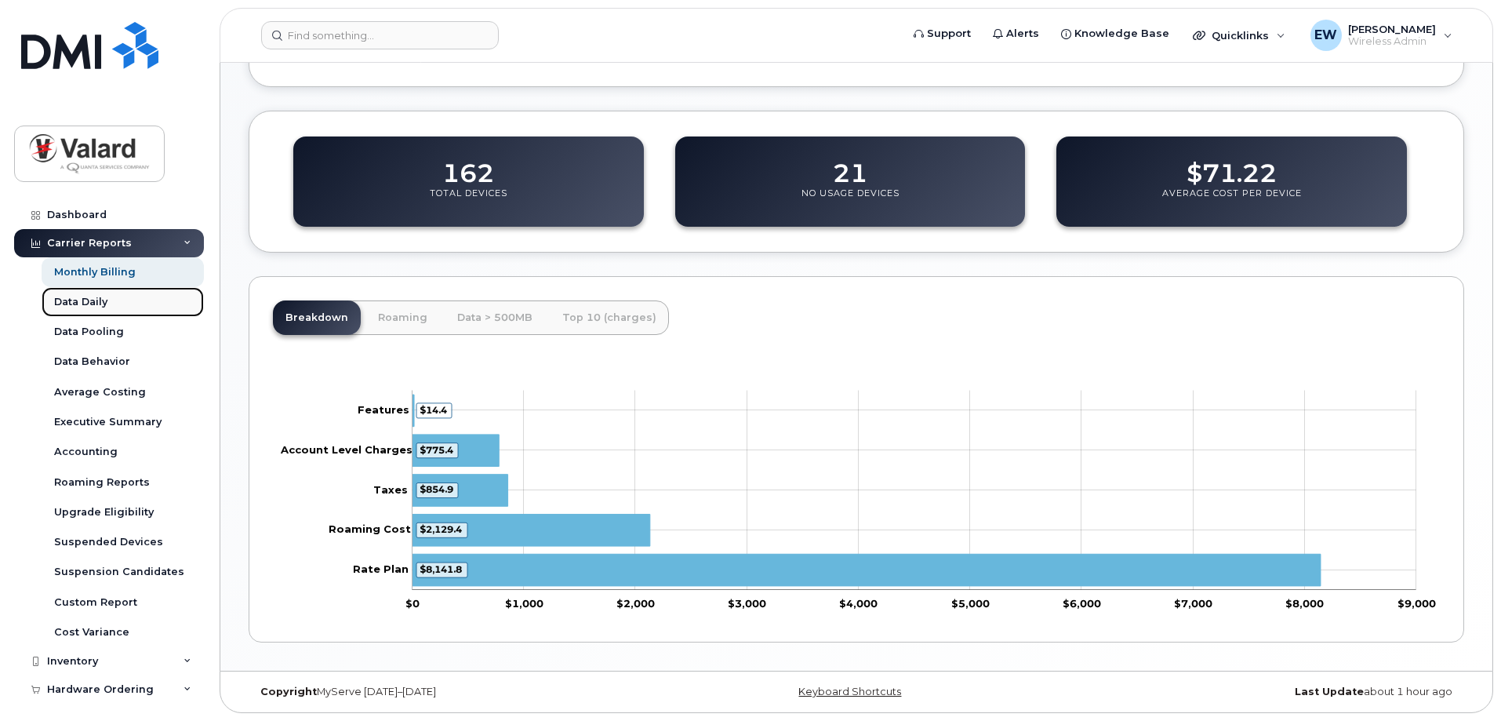
click at [104, 296] on div "Data Daily" at bounding box center [80, 302] width 53 height 14
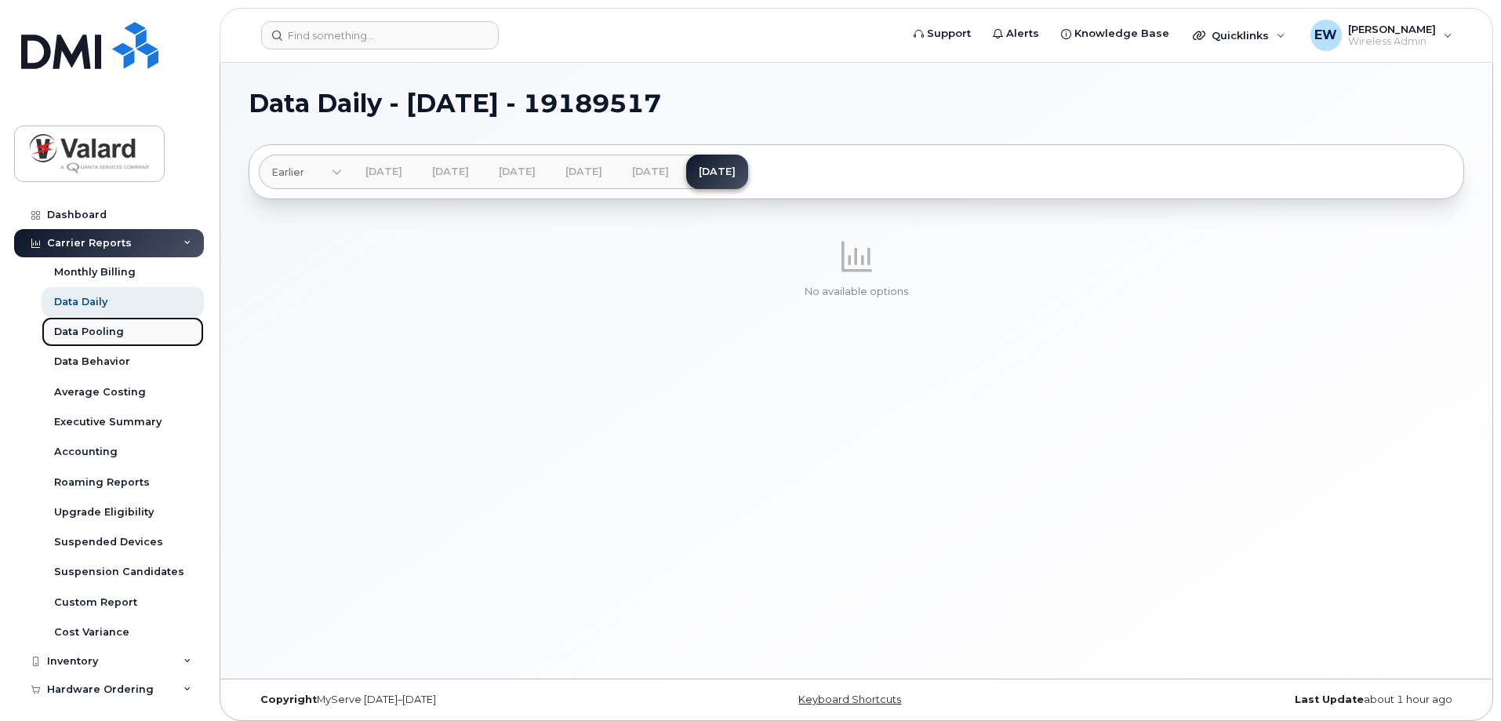
click at [108, 333] on div "Data Pooling" at bounding box center [89, 332] width 70 height 14
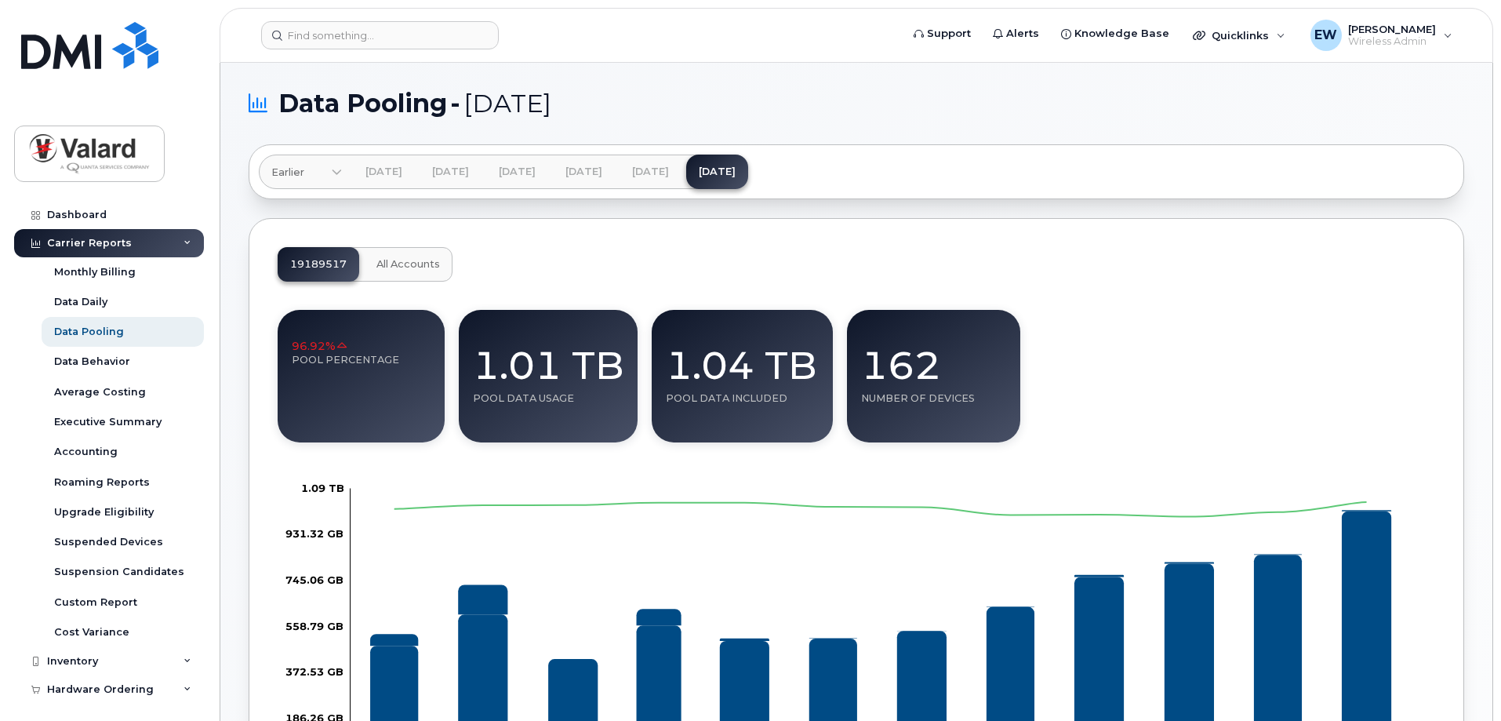
click at [392, 273] on button "All Accounts" at bounding box center [408, 264] width 89 height 35
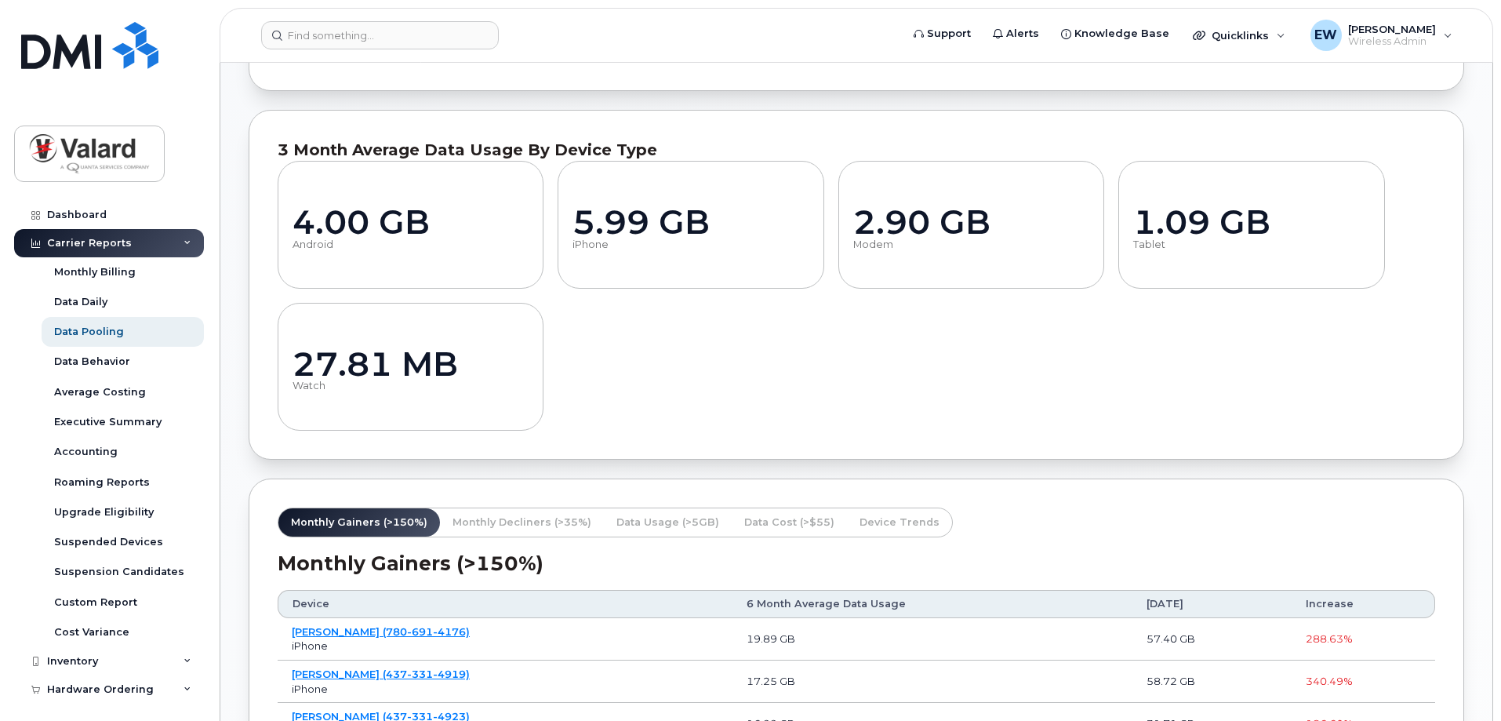
scroll to position [1176, 0]
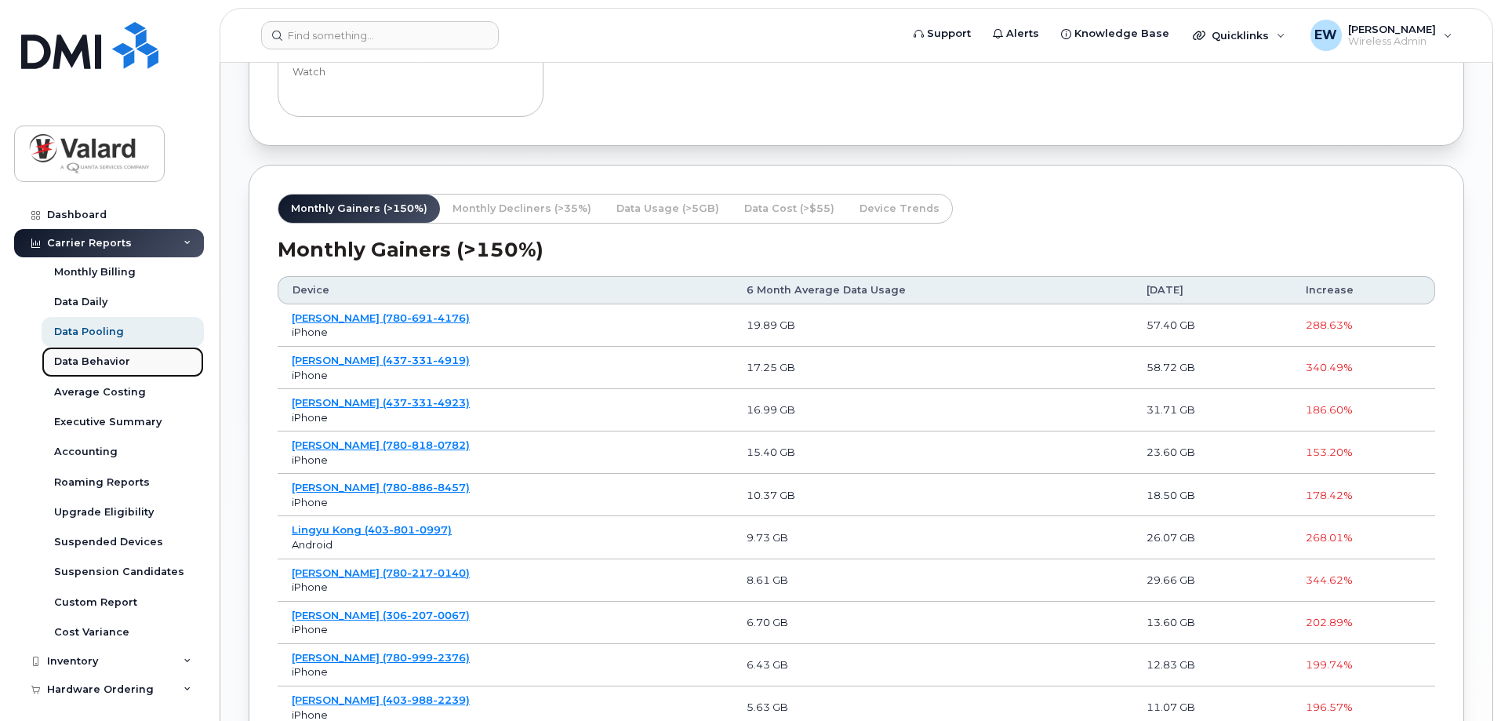
click at [124, 359] on div "Data Behavior" at bounding box center [92, 362] width 76 height 14
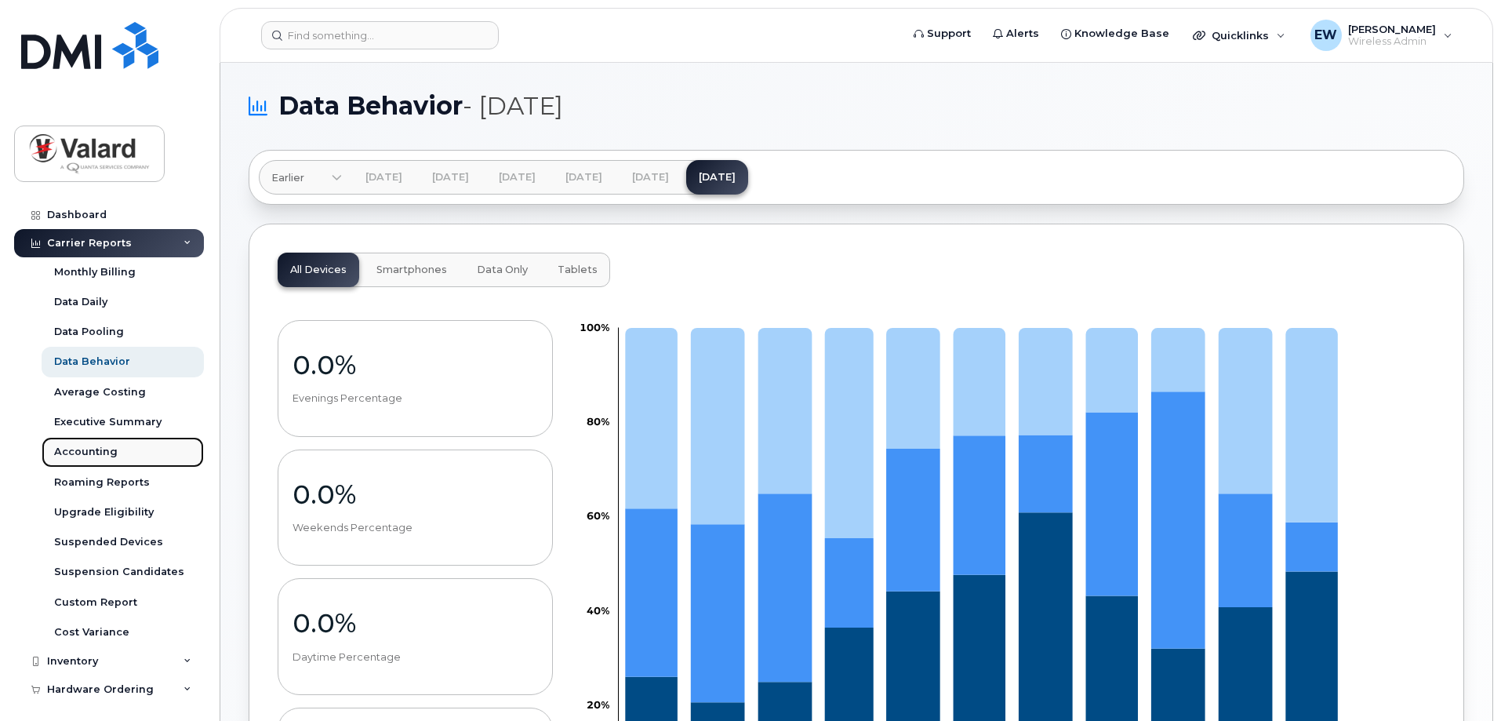
click at [116, 449] on link "Accounting" at bounding box center [123, 452] width 162 height 30
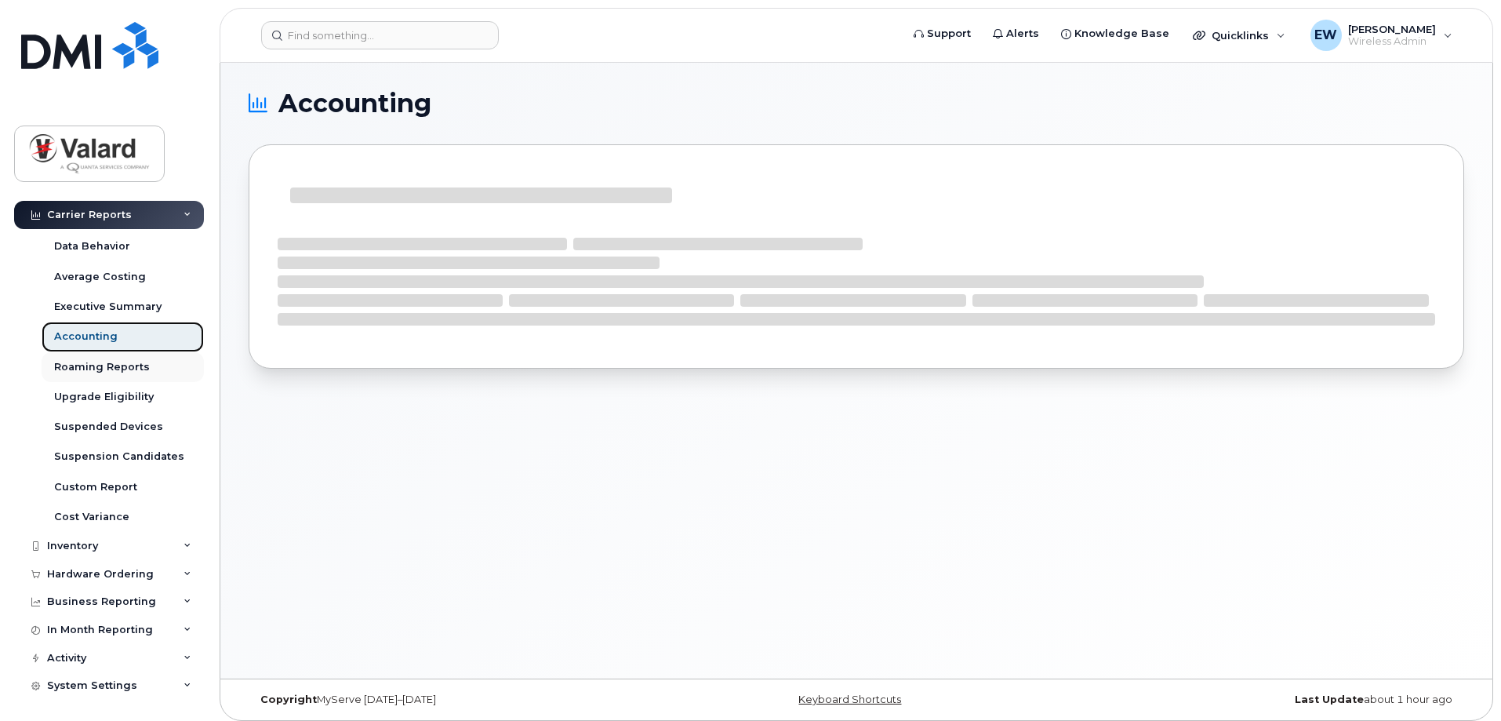
scroll to position [117, 0]
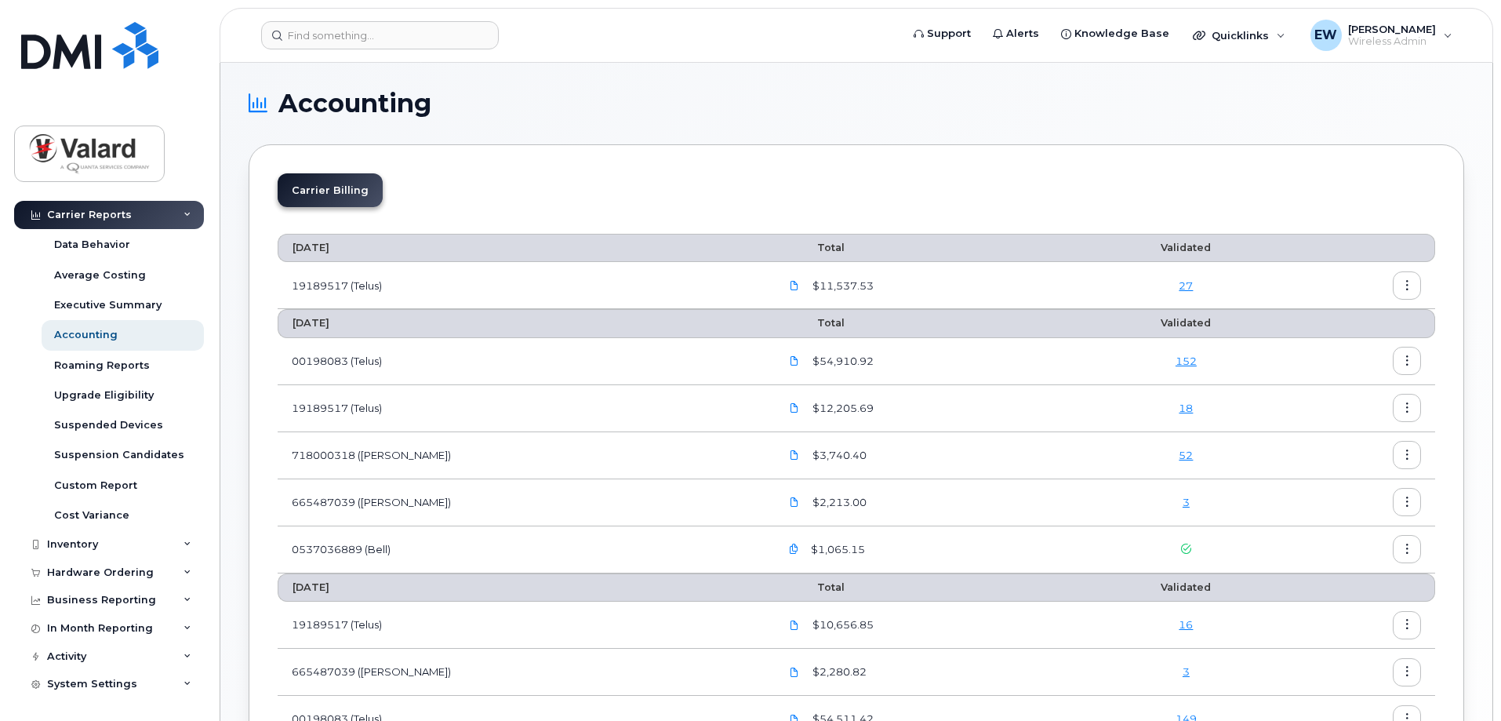
drag, startPoint x: 183, startPoint y: 602, endPoint x: 210, endPoint y: 600, distance: 27.5
click at [210, 600] on div "Dashboard Carrier Reports Monthly Billing Data Daily Data Pooling Data Behavior…" at bounding box center [106, 360] width 213 height 721
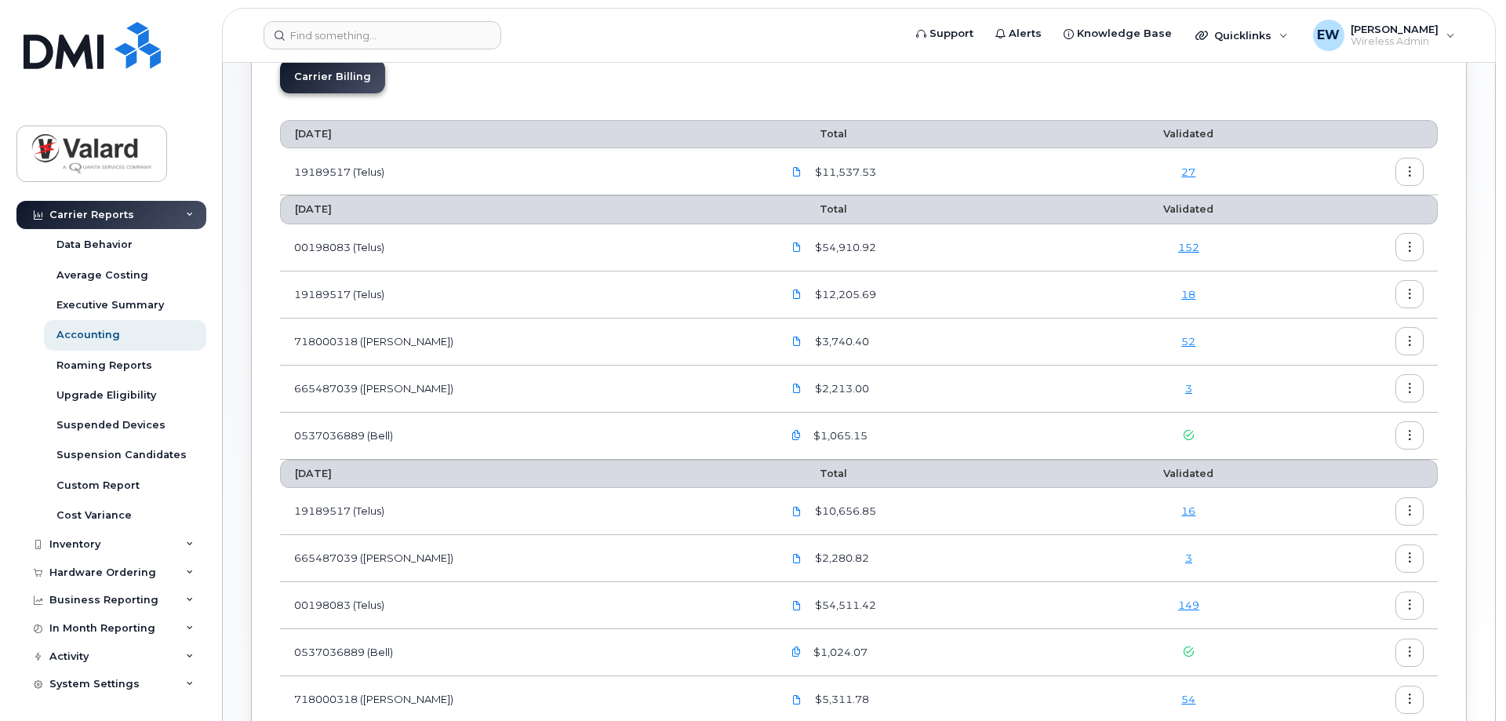
scroll to position [57, 0]
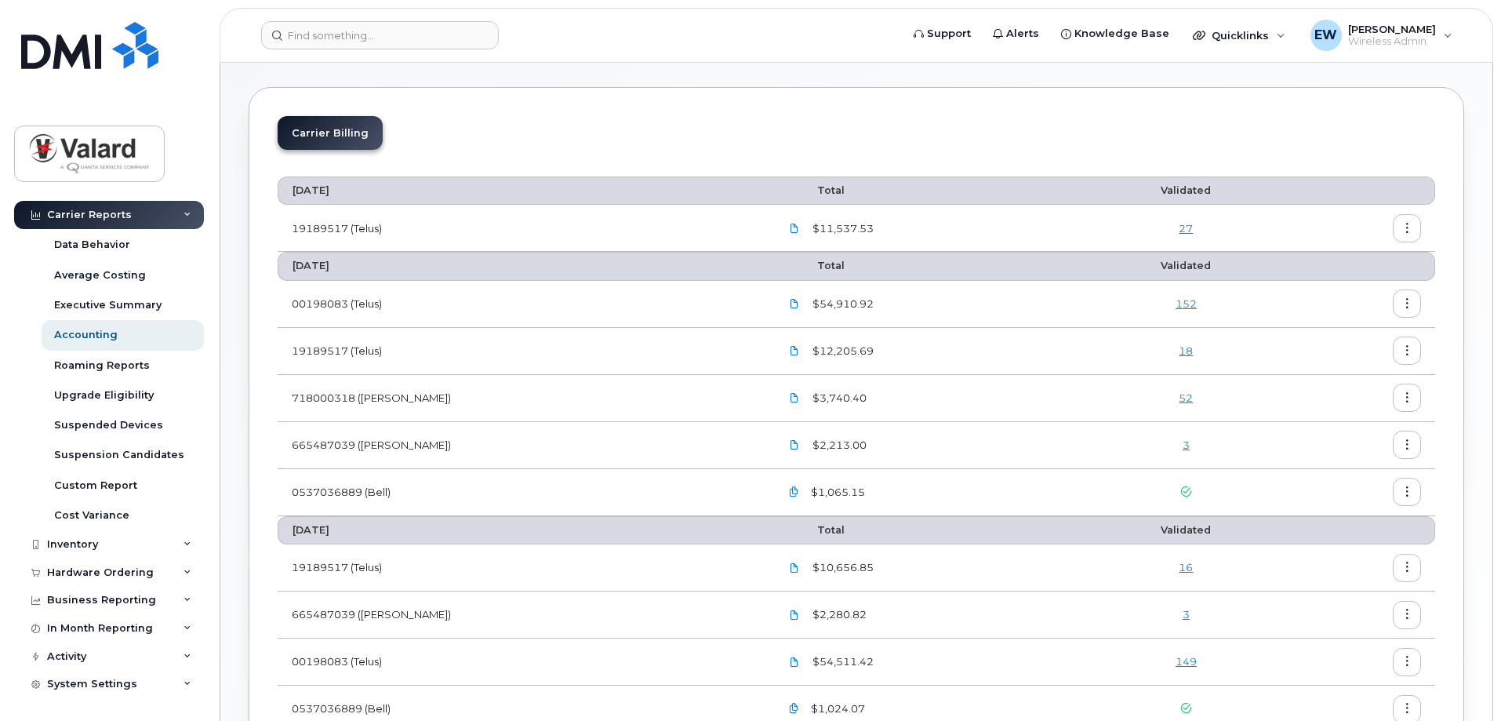
click at [1179, 395] on link "52" at bounding box center [1186, 397] width 14 height 13
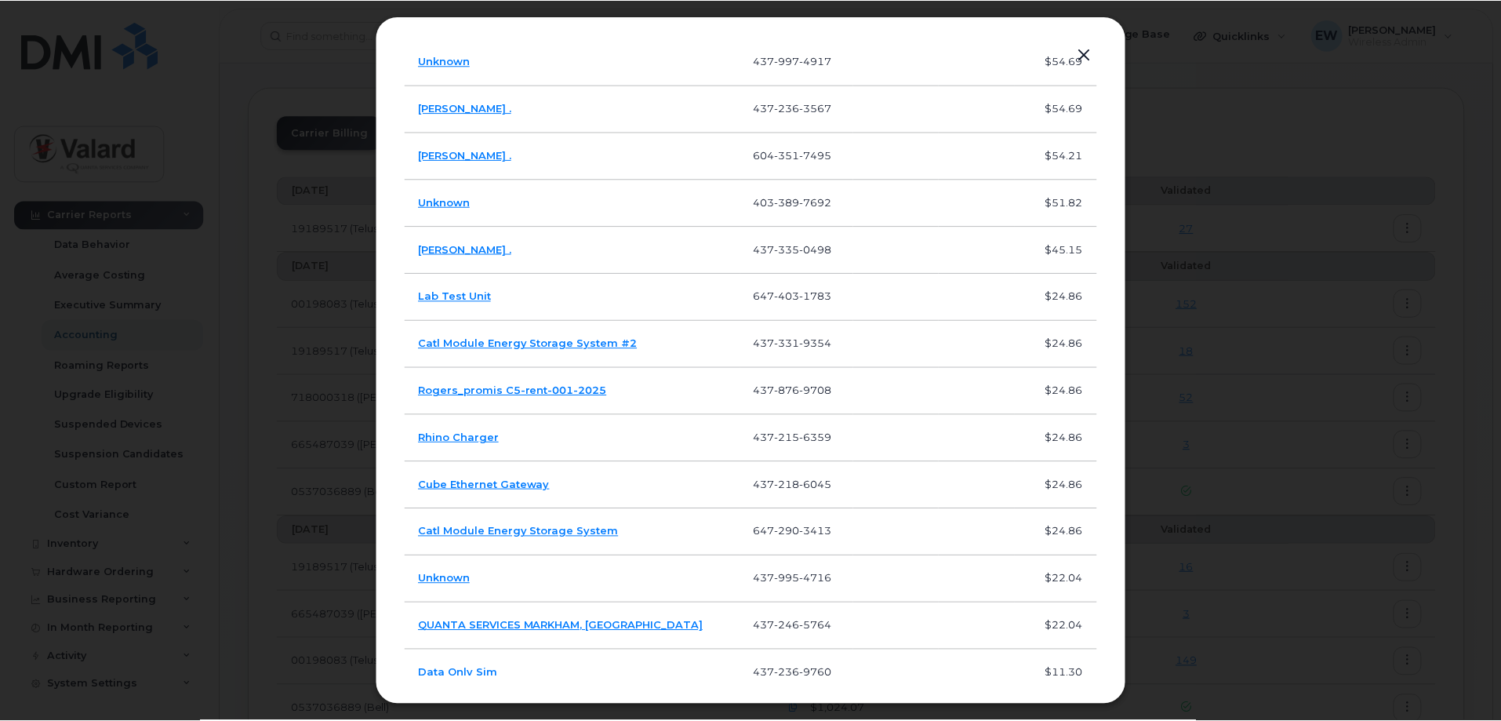
scroll to position [1952, 0]
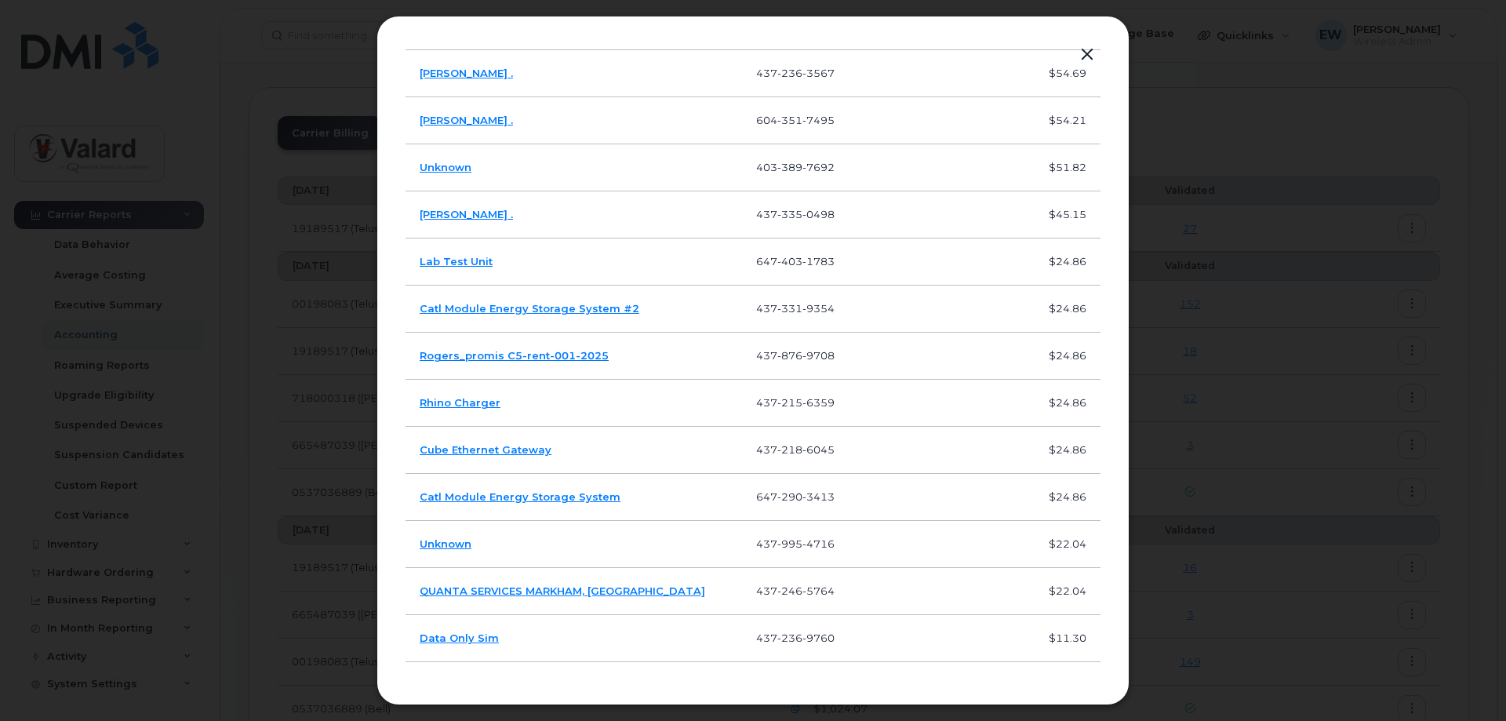
click at [1086, 51] on button "button" at bounding box center [1087, 55] width 24 height 22
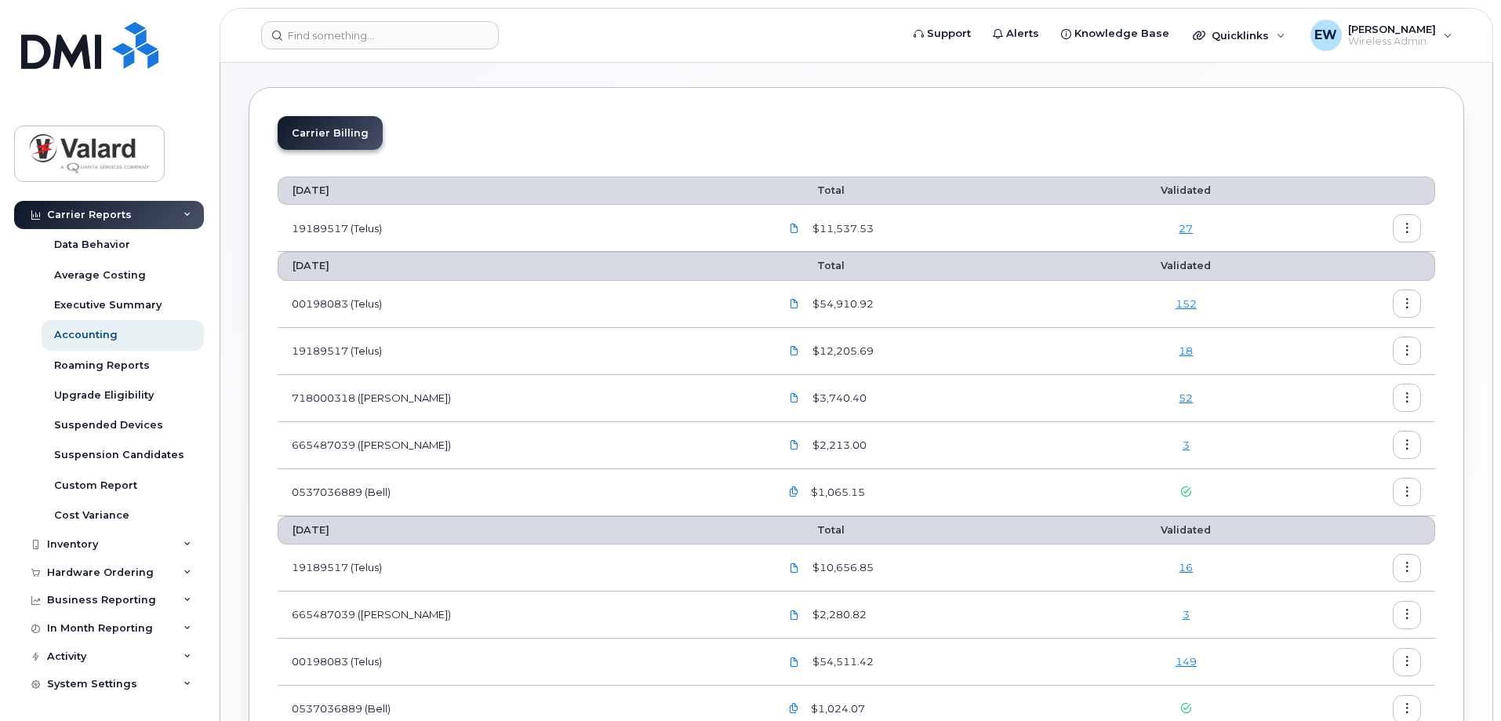
click at [1183, 448] on link "3" at bounding box center [1186, 444] width 7 height 13
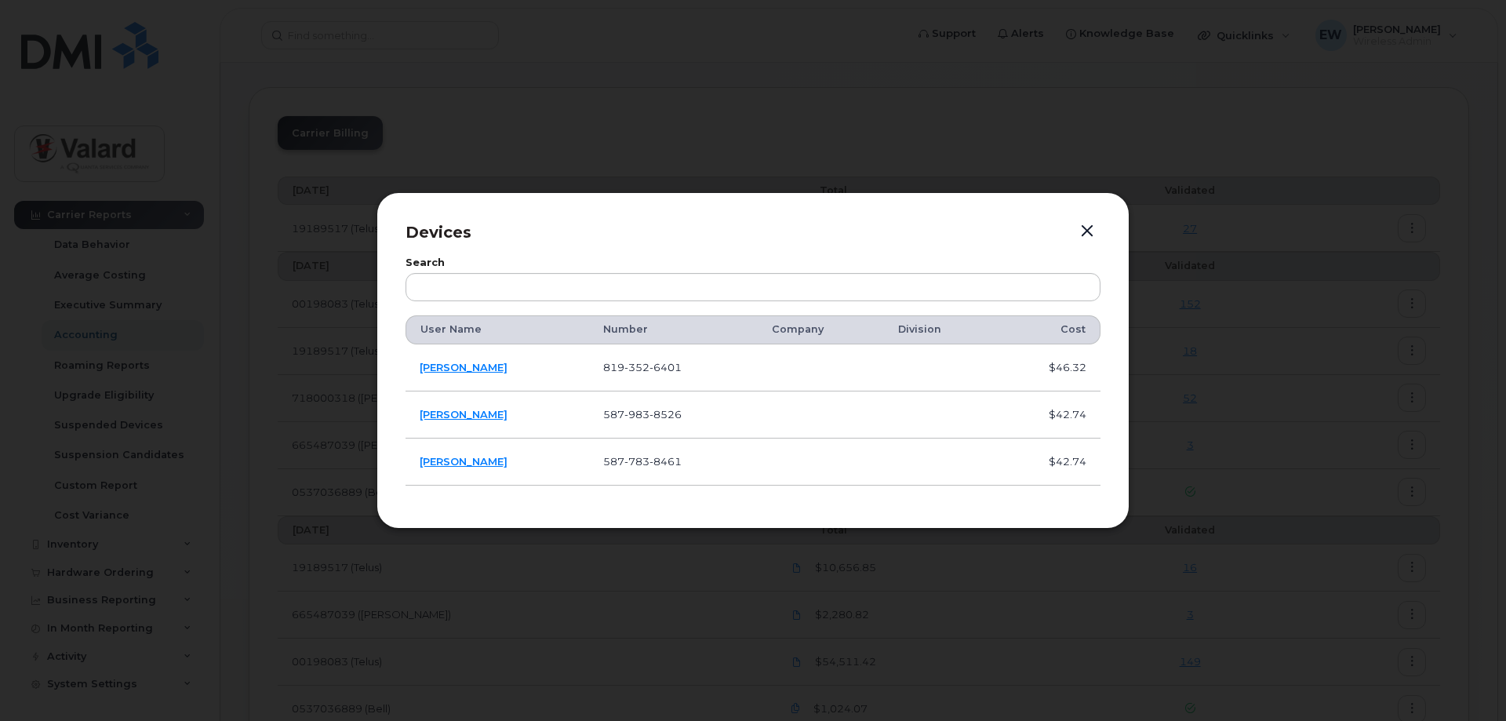
click at [1090, 230] on button "button" at bounding box center [1087, 231] width 24 height 22
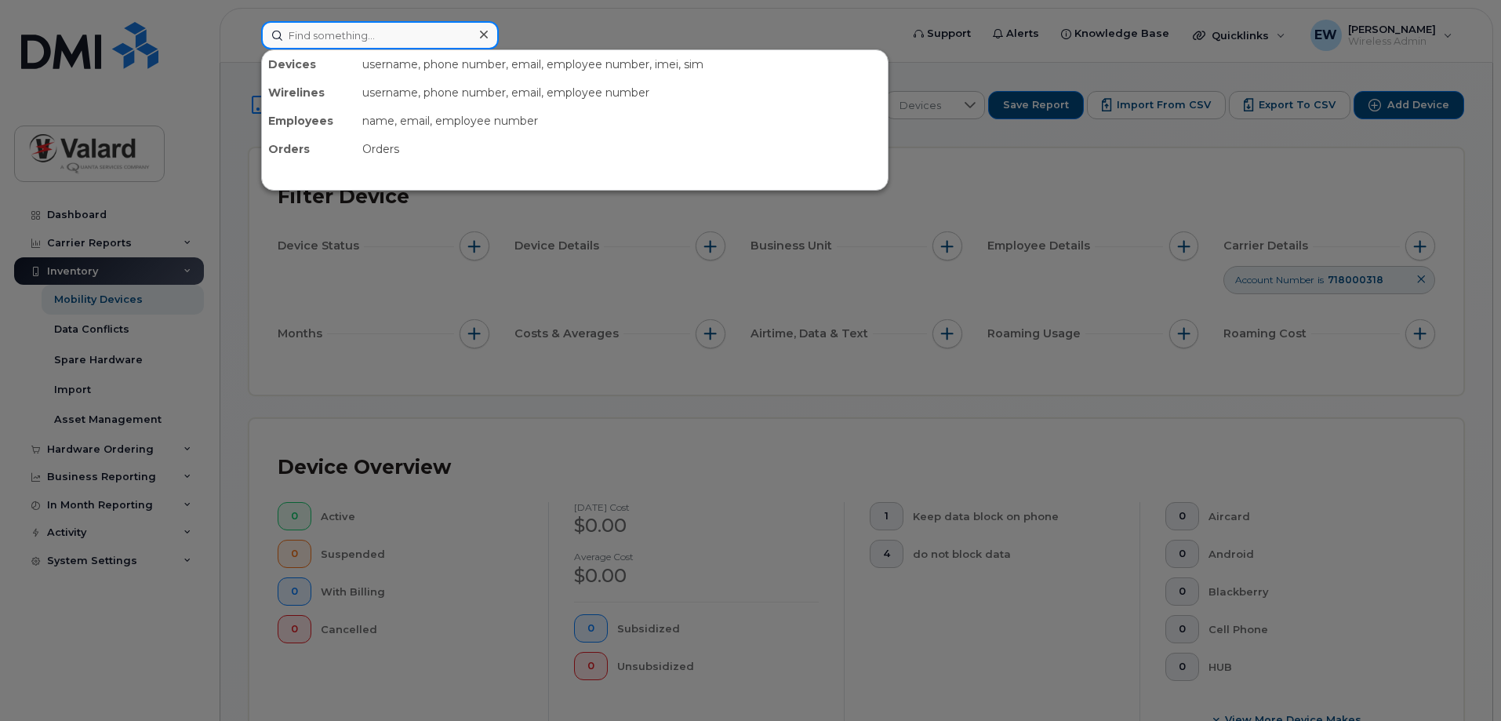
click at [347, 35] on input at bounding box center [380, 35] width 238 height 28
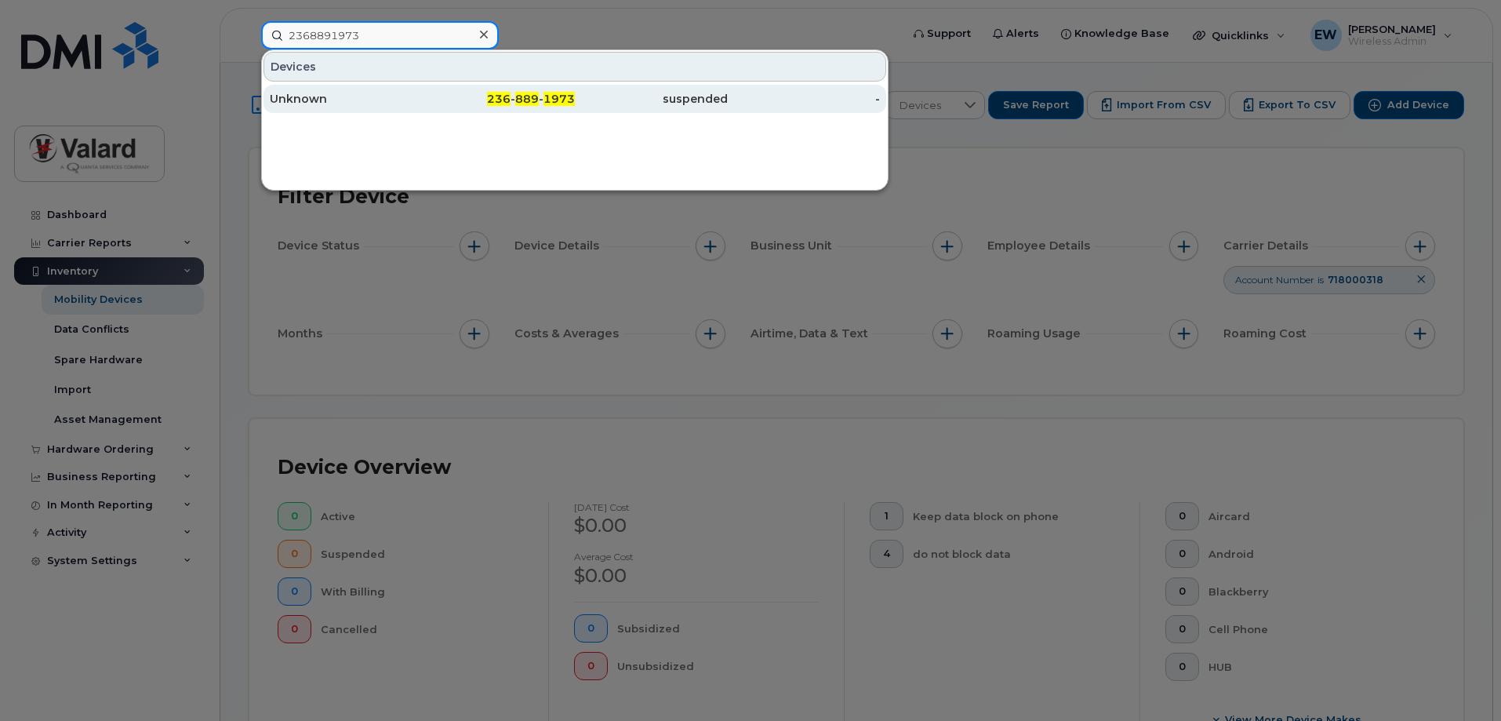
type input "2368891973"
click at [507, 99] on span "236" at bounding box center [499, 99] width 24 height 14
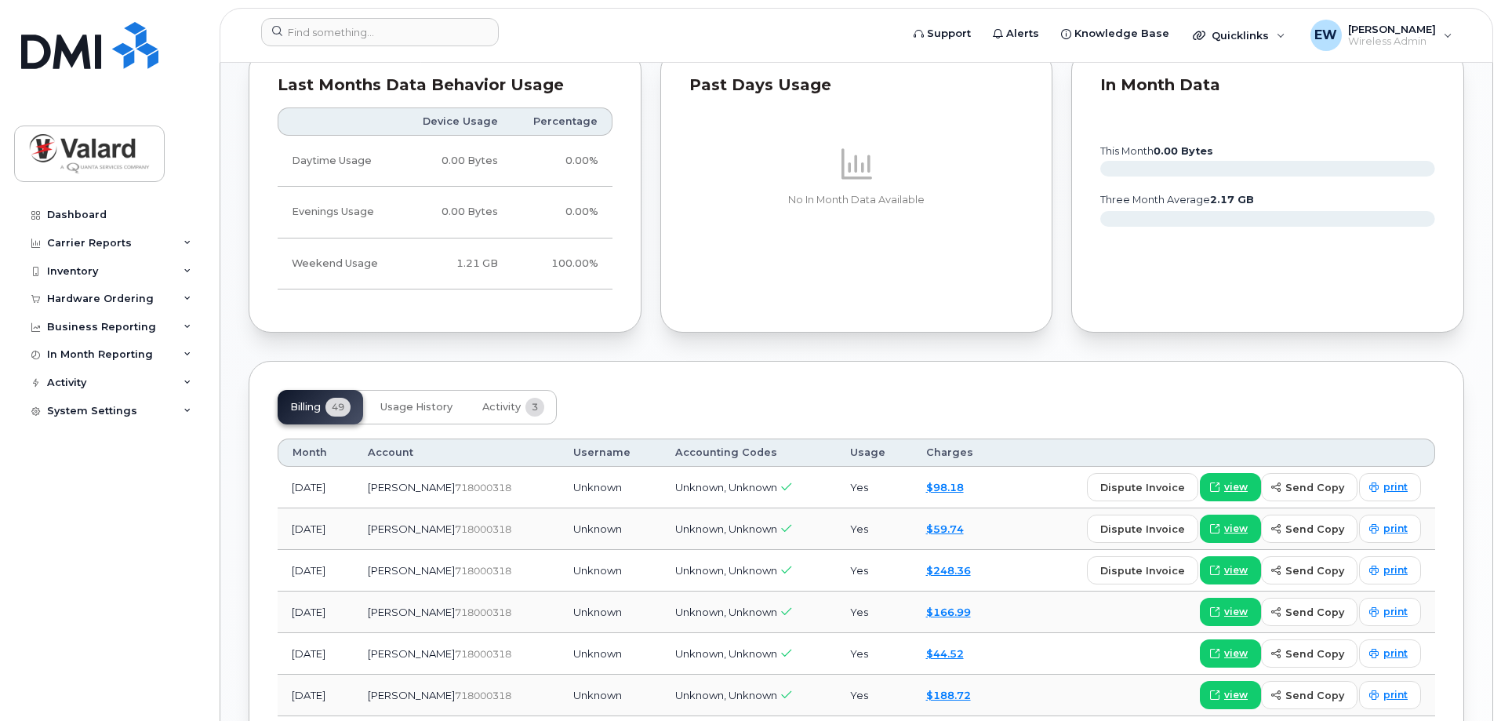
scroll to position [827, 0]
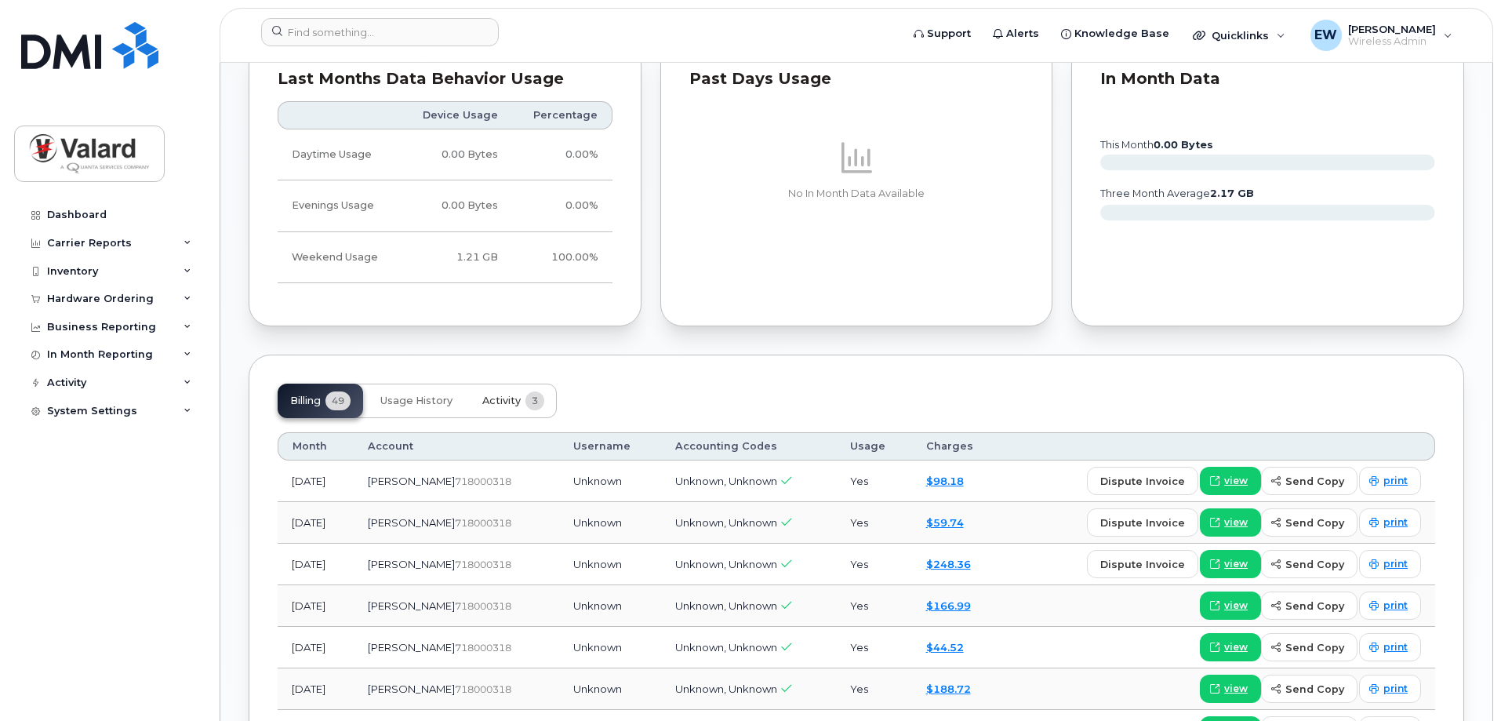
click at [519, 405] on span "Activity" at bounding box center [501, 401] width 38 height 13
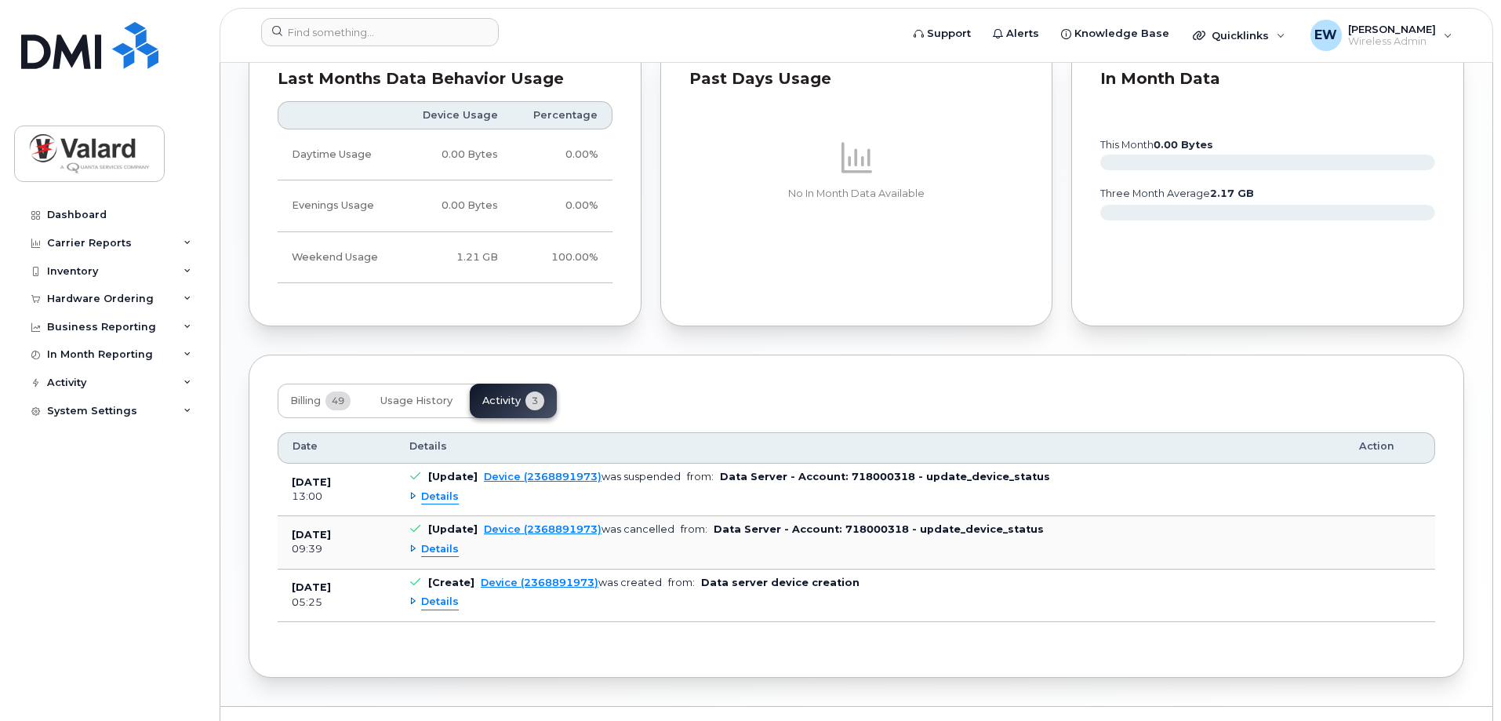
click at [421, 494] on span "Details" at bounding box center [440, 496] width 38 height 15
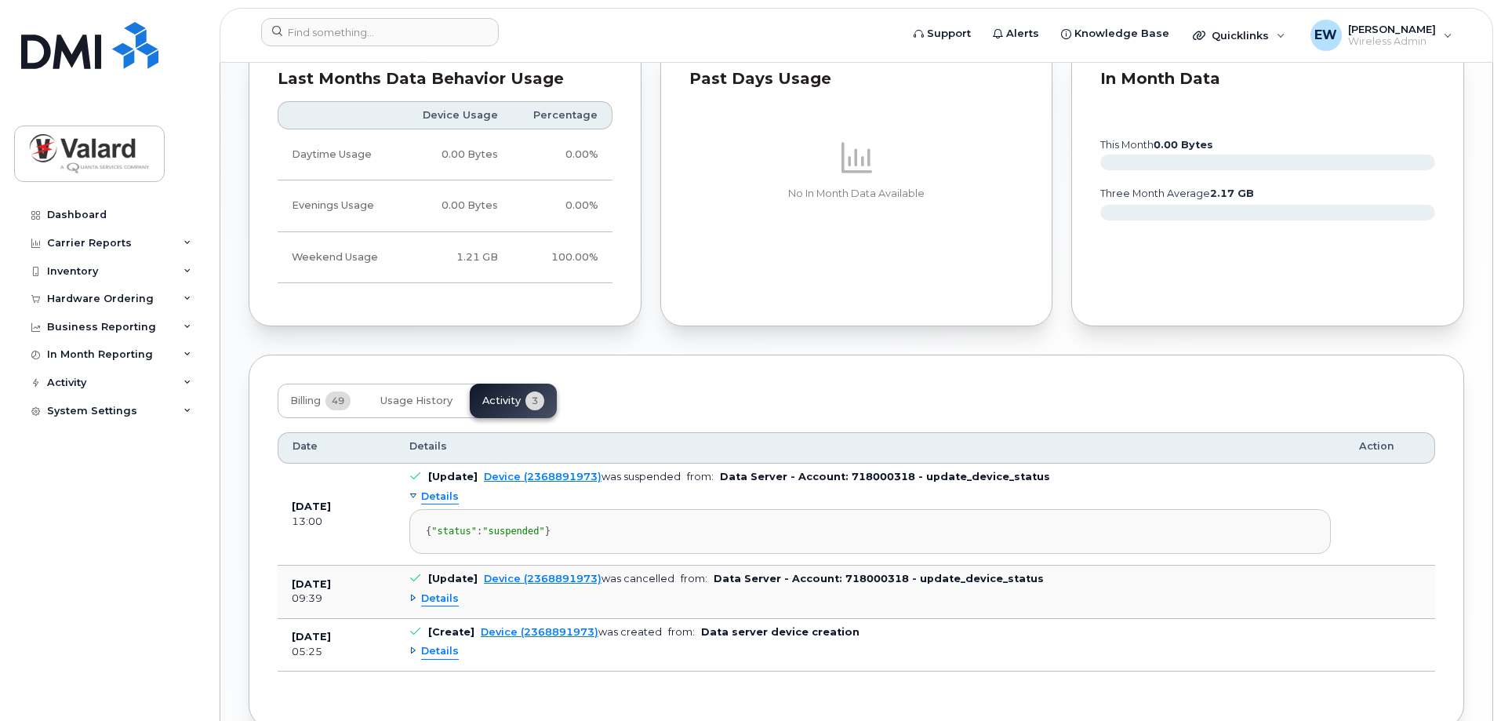
click at [421, 494] on span "Details" at bounding box center [440, 496] width 38 height 15
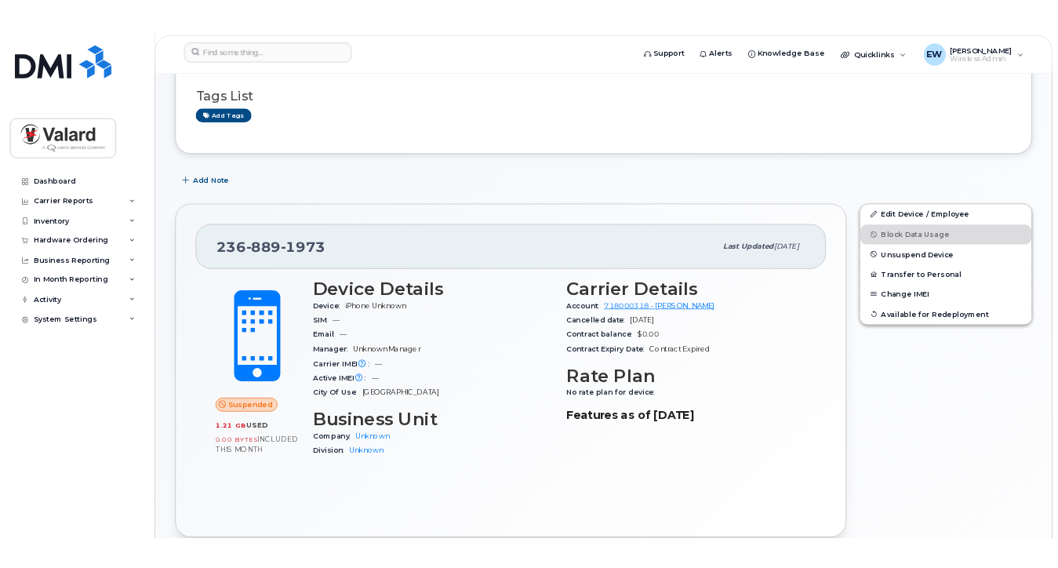
scroll to position [0, 0]
